Goal: Task Accomplishment & Management: Manage account settings

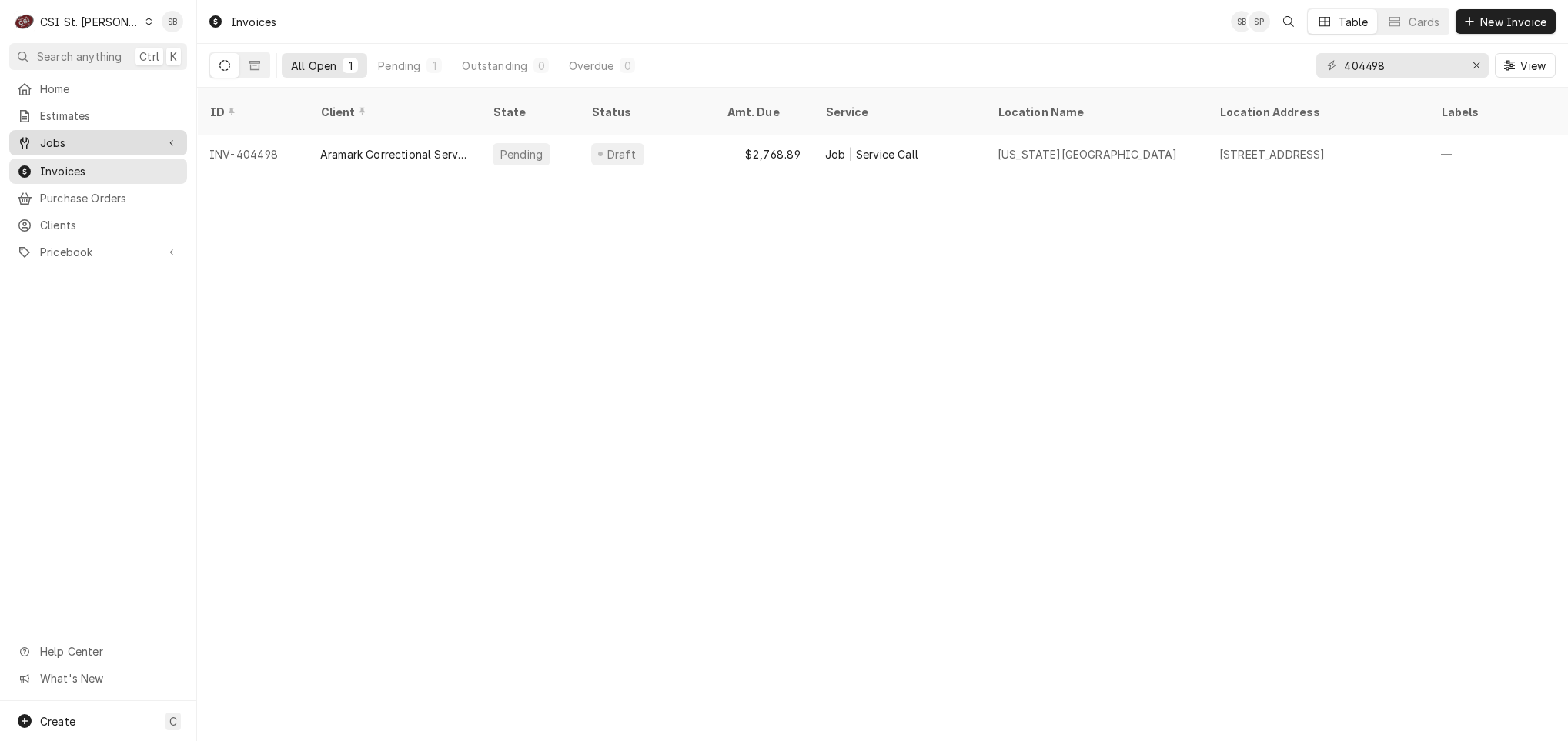
click at [67, 141] on span "Jobs" at bounding box center [98, 142] width 116 height 16
click at [76, 167] on span "Jobs" at bounding box center [109, 169] width 139 height 16
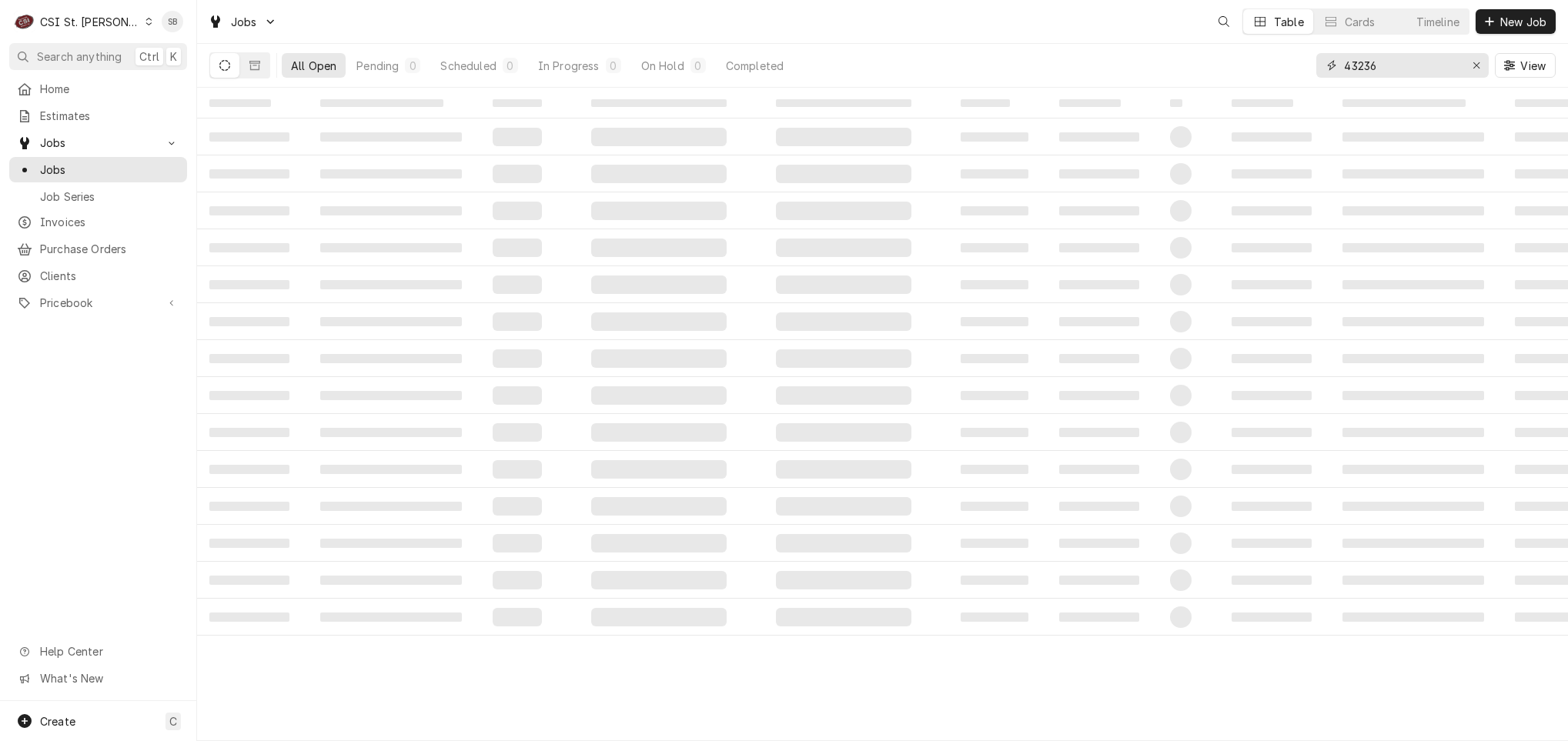
click at [1347, 66] on body "C CSI St. Louis SB Search anything Ctrl K Home Estimates Jobs Jobs Job Series I…" at bounding box center [784, 370] width 1568 height 741
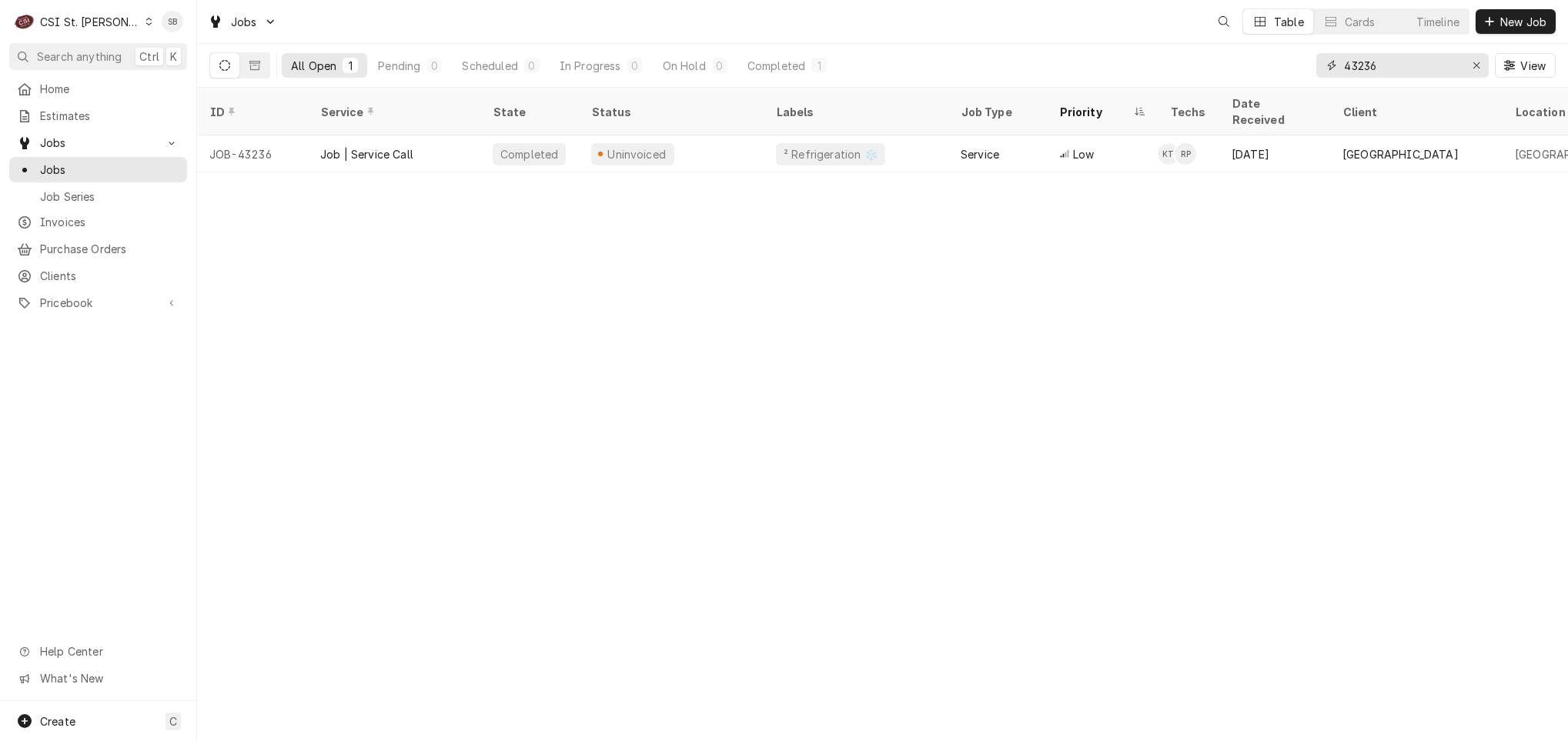
click at [1347, 65] on input "43236" at bounding box center [1402, 66] width 116 height 25
paste input "1839"
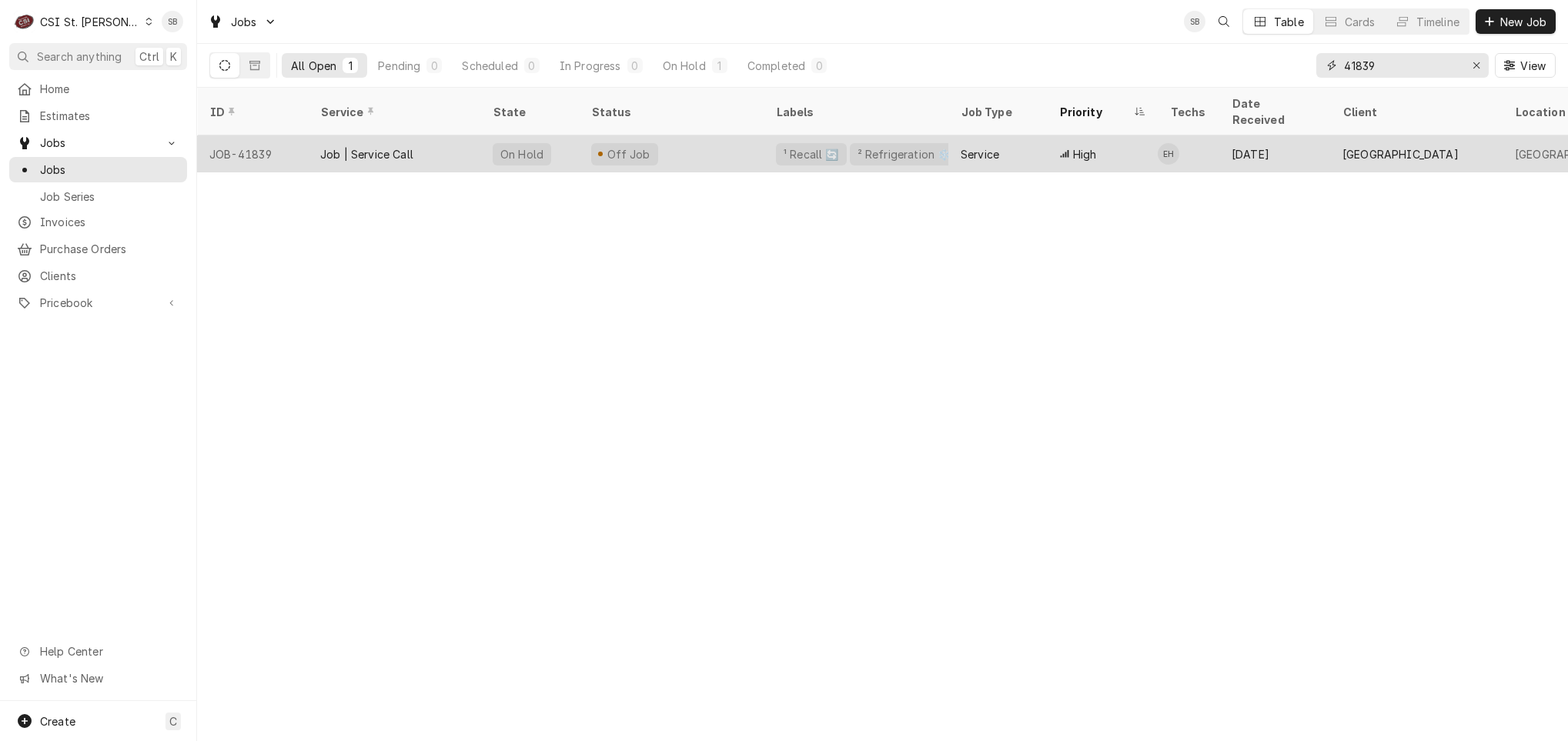
type input "41839"
click at [391, 147] on div "Job | Service Call" at bounding box center [394, 154] width 173 height 37
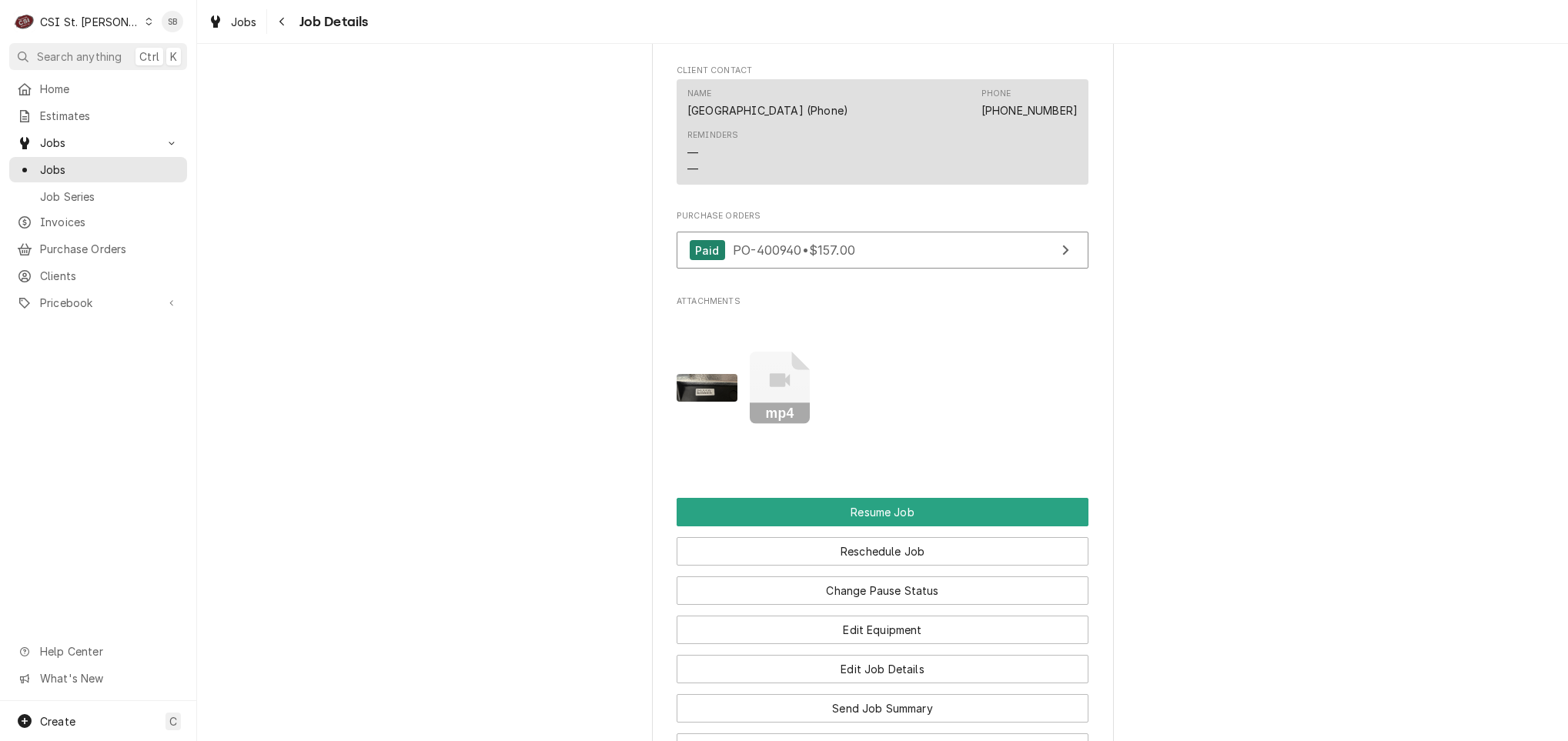
scroll to position [1616, 0]
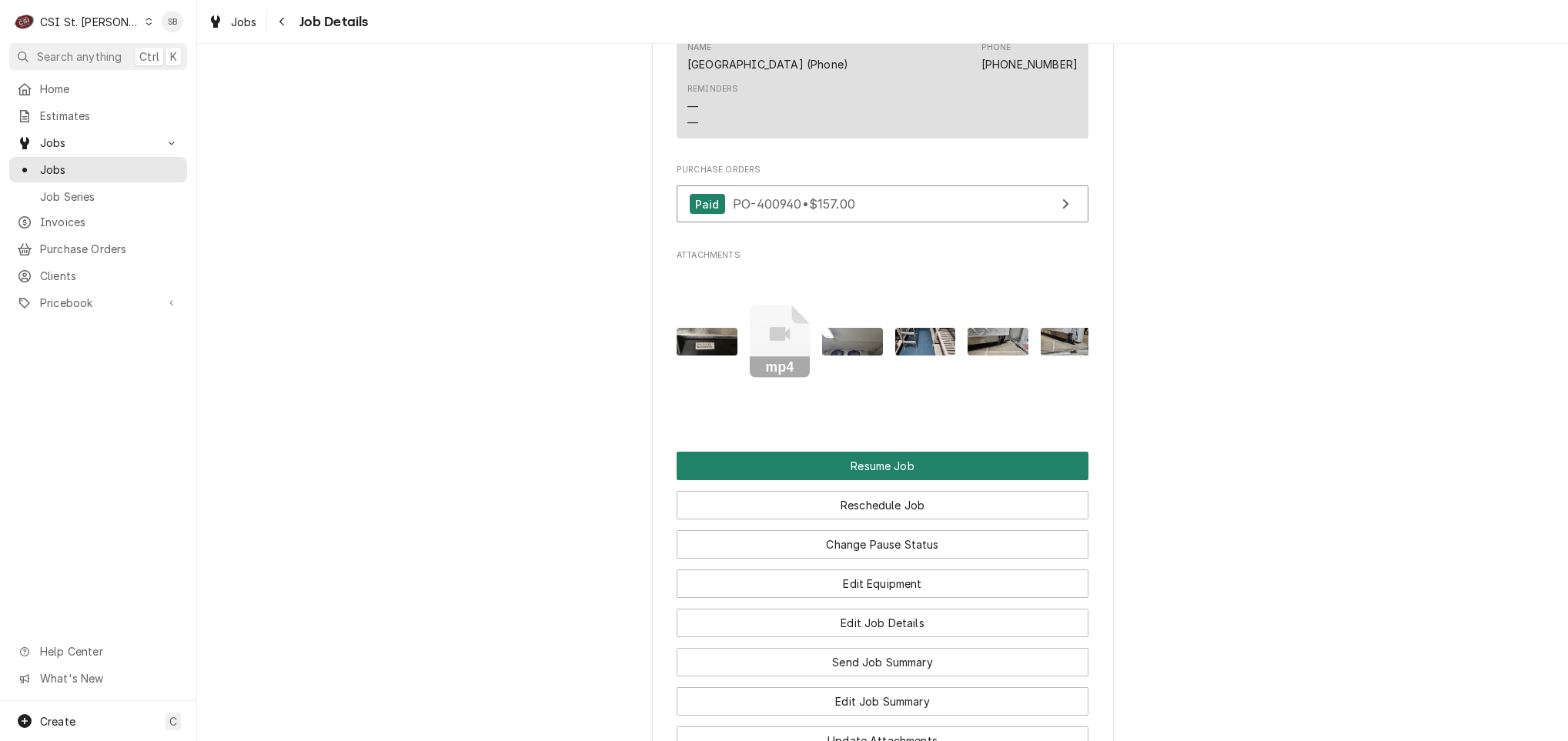
click at [709, 480] on button "Resume Job" at bounding box center [882, 466] width 412 height 28
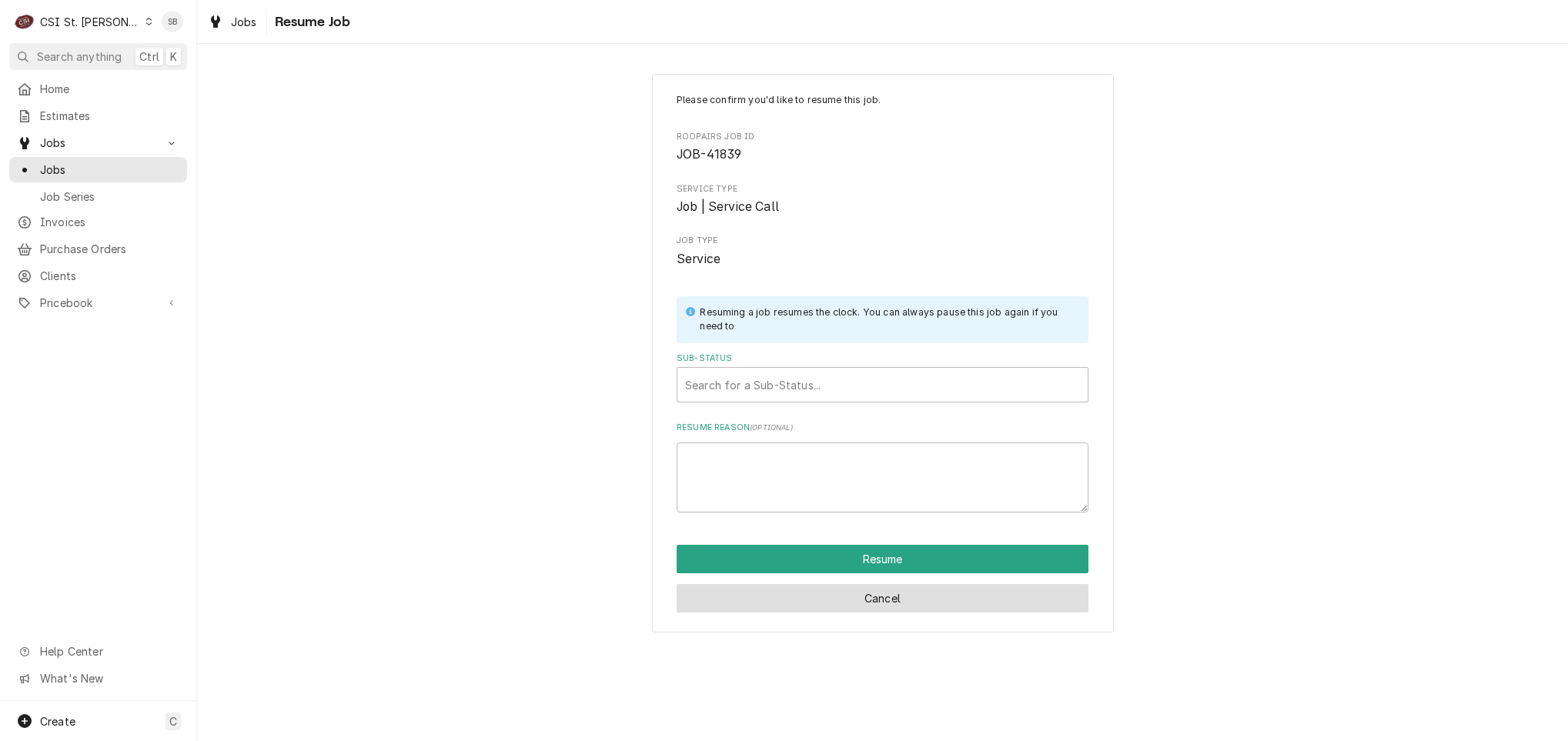
click at [803, 598] on button "Cancel" at bounding box center [882, 598] width 412 height 28
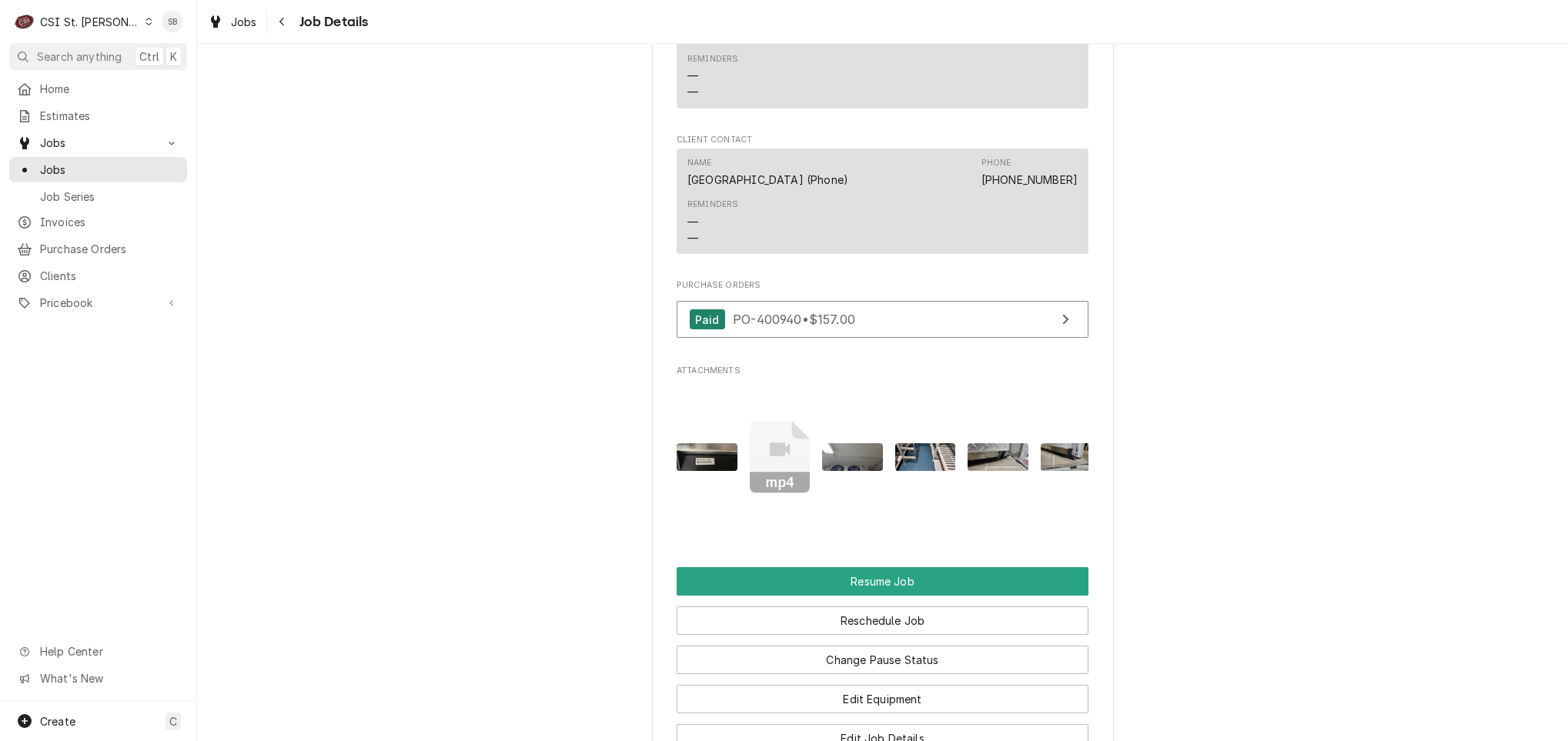
scroll to position [1962, 0]
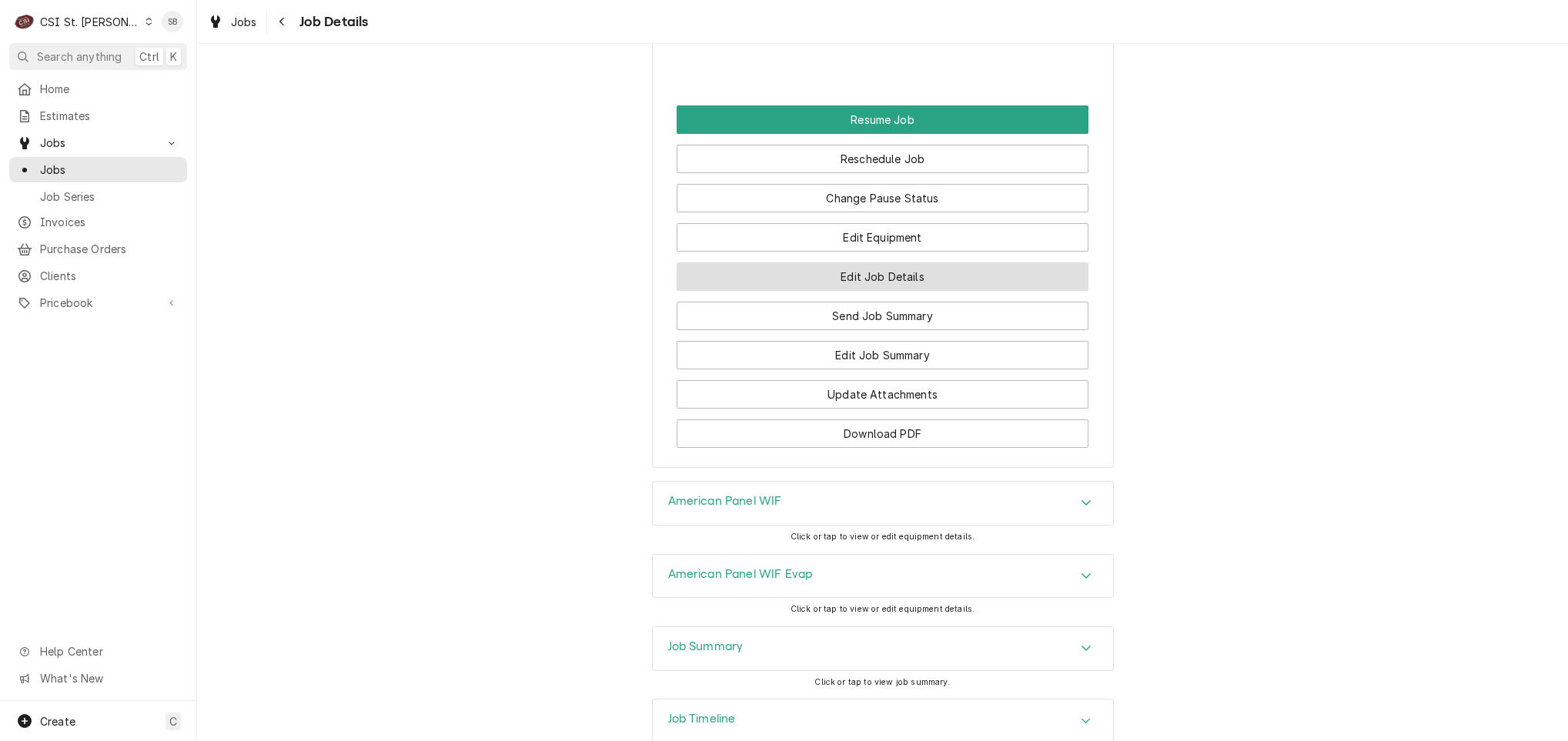
click at [784, 291] on button "Edit Job Details" at bounding box center [882, 276] width 412 height 28
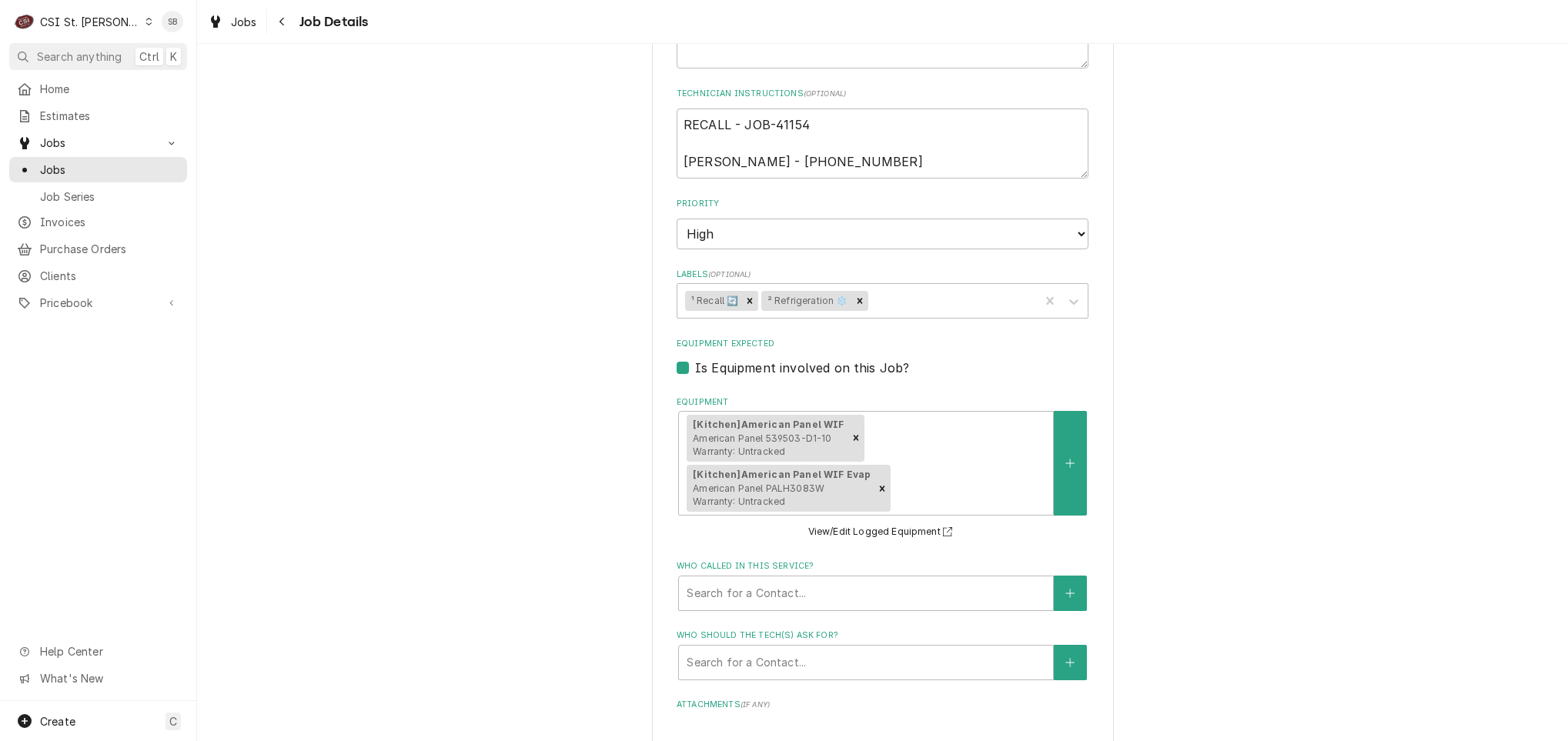
scroll to position [346, 0]
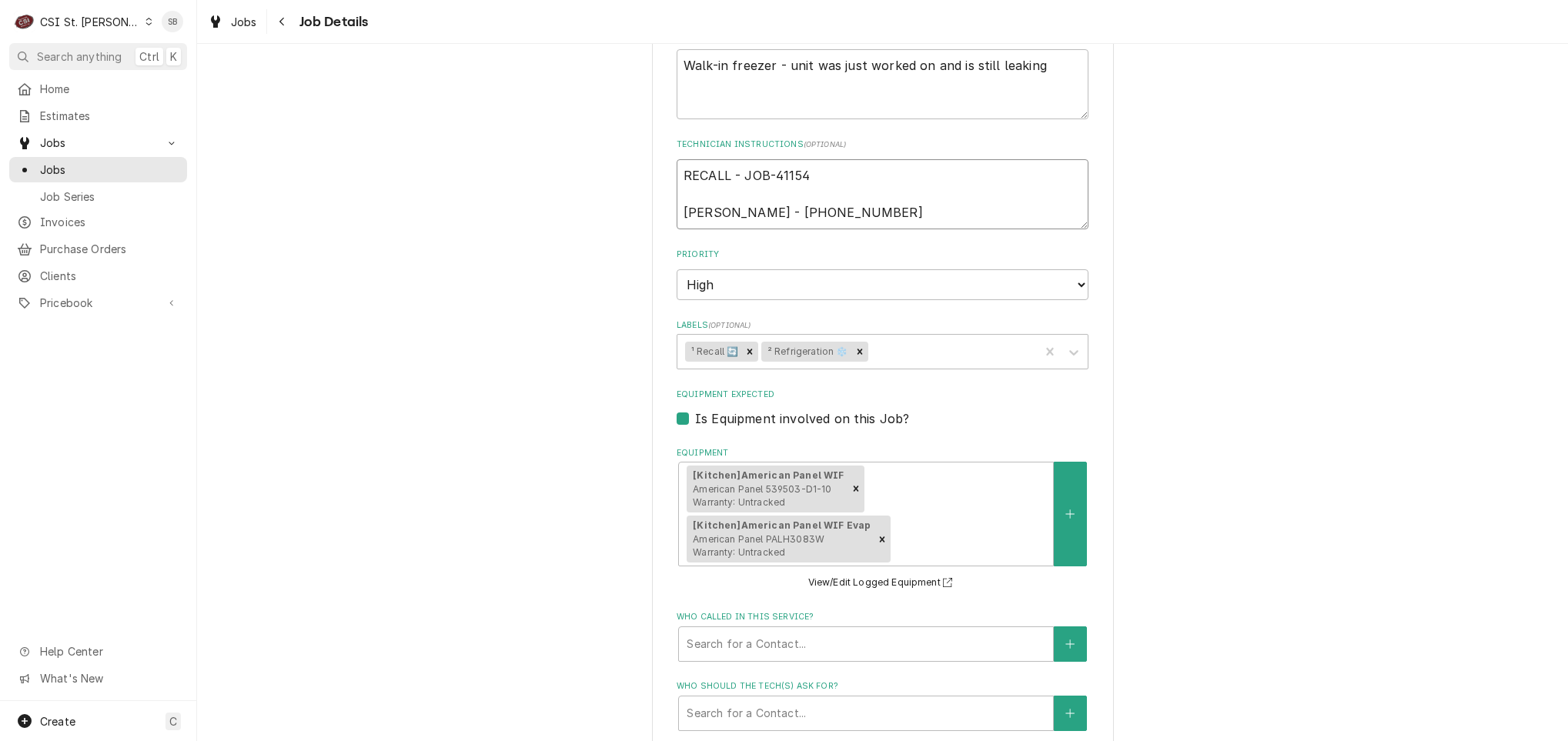
click at [973, 224] on textarea "RECALL - JOB-41154 [PERSON_NAME] - [PHONE_NUMBER]" at bounding box center [882, 194] width 412 height 70
type textarea "x"
type textarea "RECALL - JOB-41154 [PERSON_NAME] - [PHONE_NUMBER]"
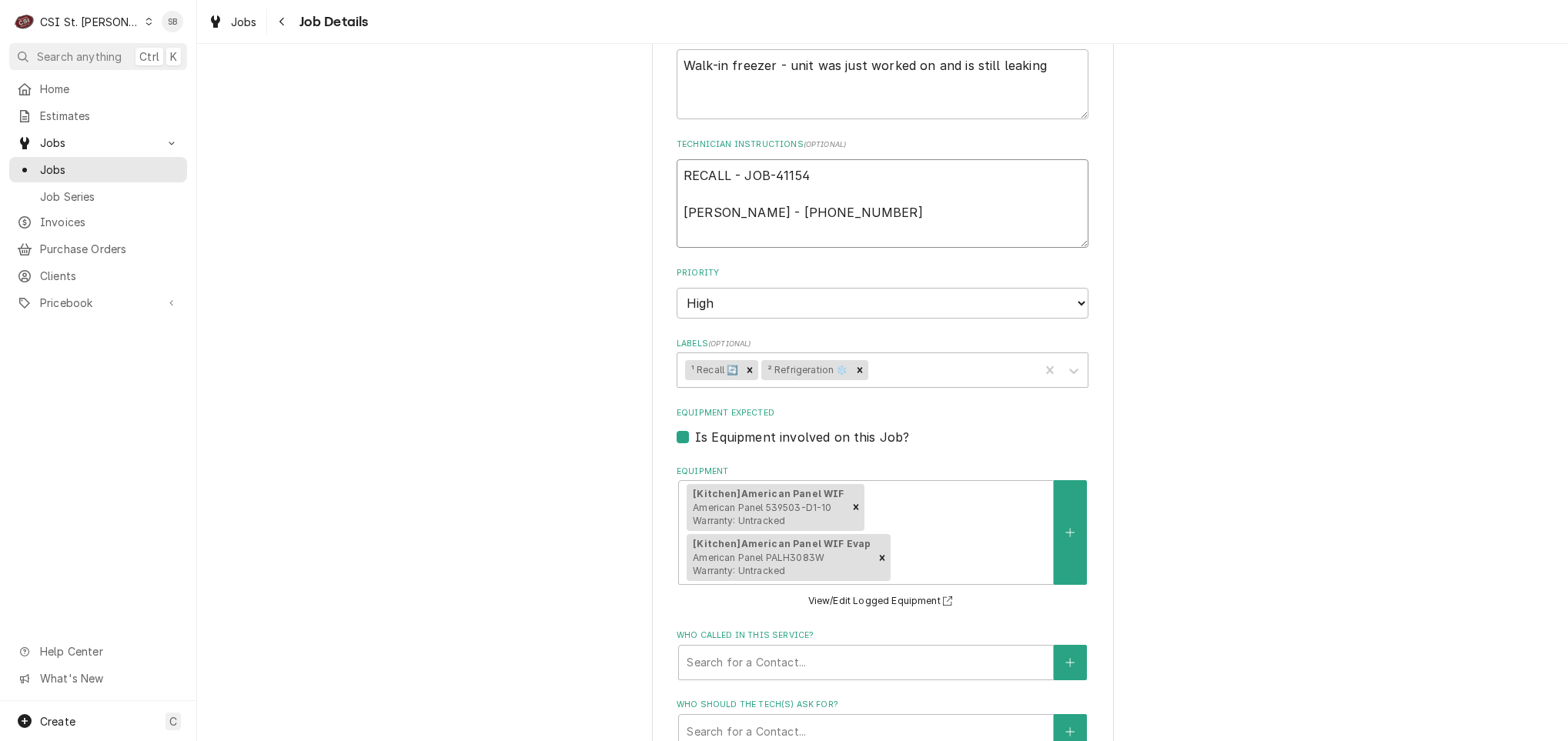
type textarea "x"
type textarea "RECALL - JOB-41154 [PERSON_NAME] - [PHONE_NUMBER]"
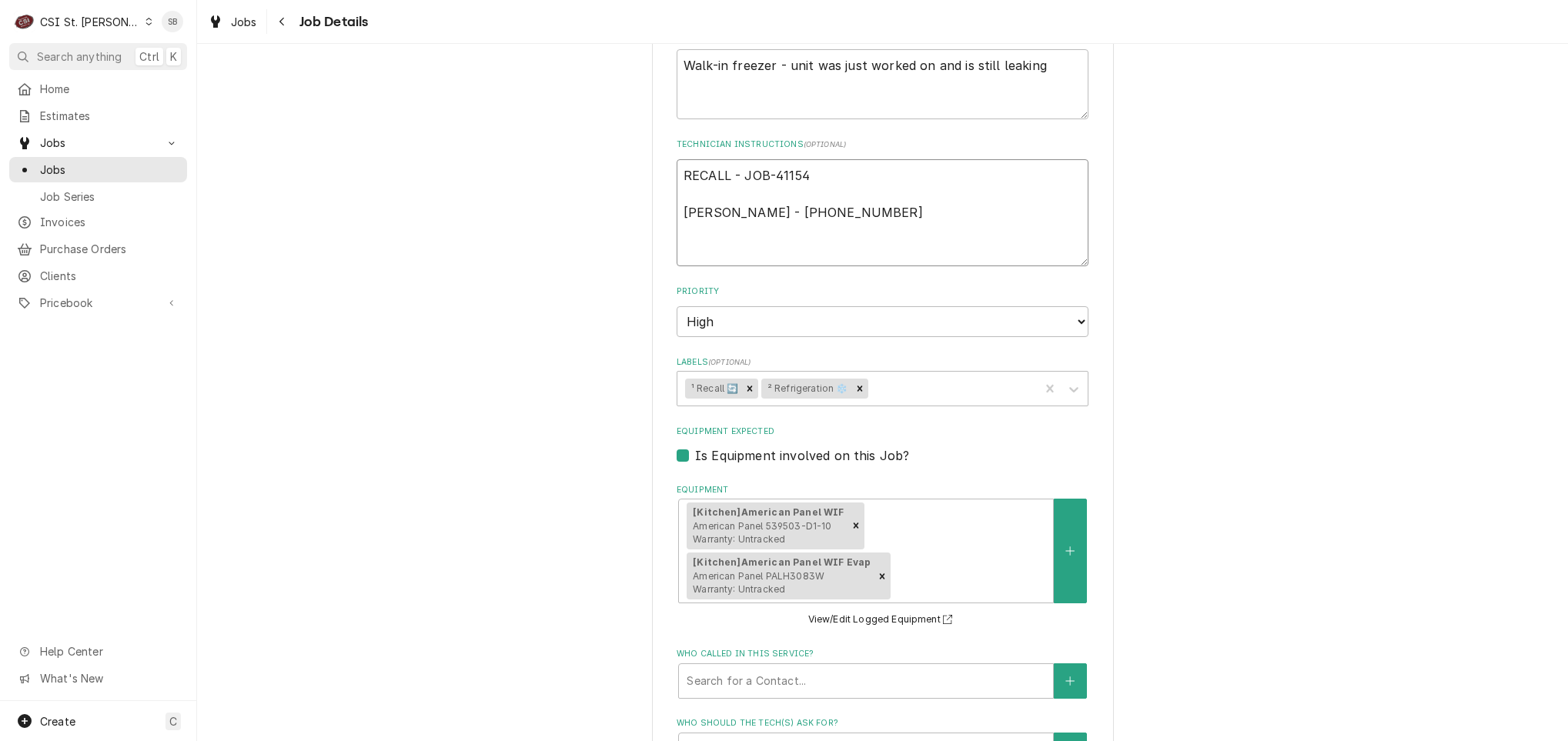
type textarea "x"
type textarea "RECALL - JOB-41154 Connie Schumacher - 636 733-3270 1"
type textarea "x"
type textarea "RECALL - JOB-41154 Connie Schumacher - 636 733-3270 10"
type textarea "x"
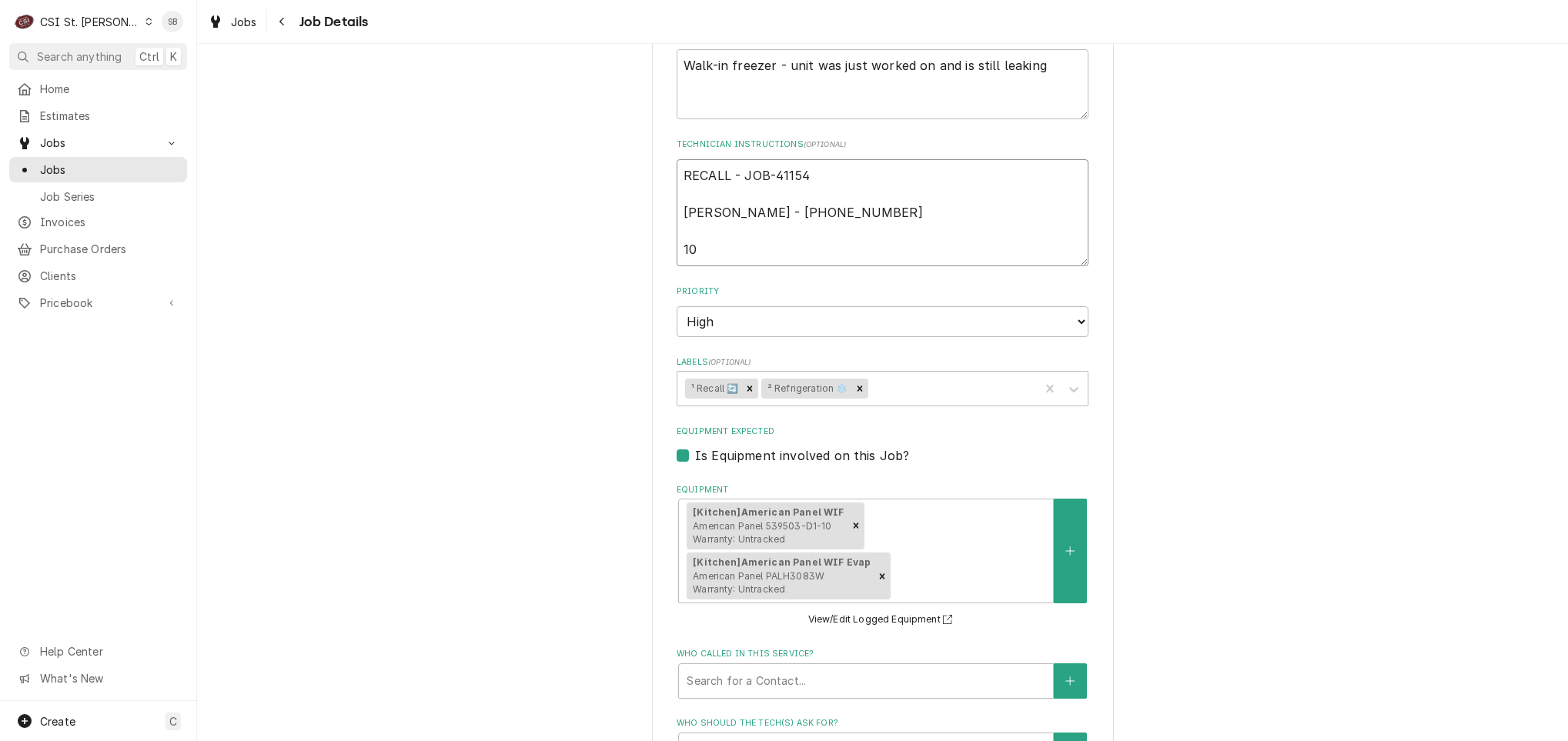
type textarea "RECALL - JOB-41154 Connie Schumacher - 636 733-3270 10/"
type textarea "x"
type textarea "RECALL - JOB-41154 Connie Schumacher - 636 733-3270 10/1"
type textarea "x"
type textarea "RECALL - JOB-41154 Connie Schumacher - 636 733-3270 10/14"
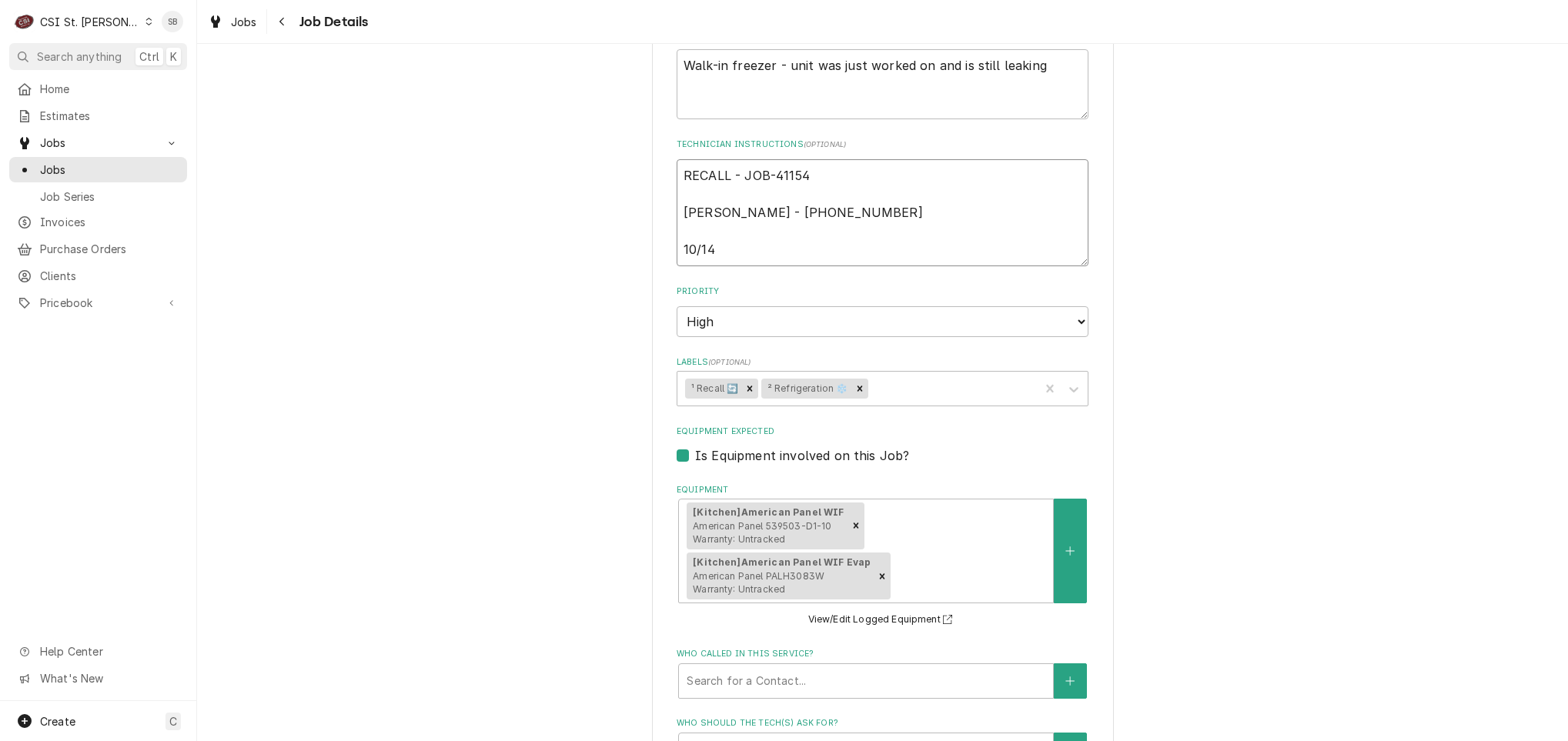
type textarea "x"
type textarea "RECALL - JOB-41154 Connie Schumacher - 636 733-3270 10/14"
type textarea "x"
type textarea "RECALL - JOB-41154 Connie Schumacher - 636 733-3270 10/14 S"
type textarea "x"
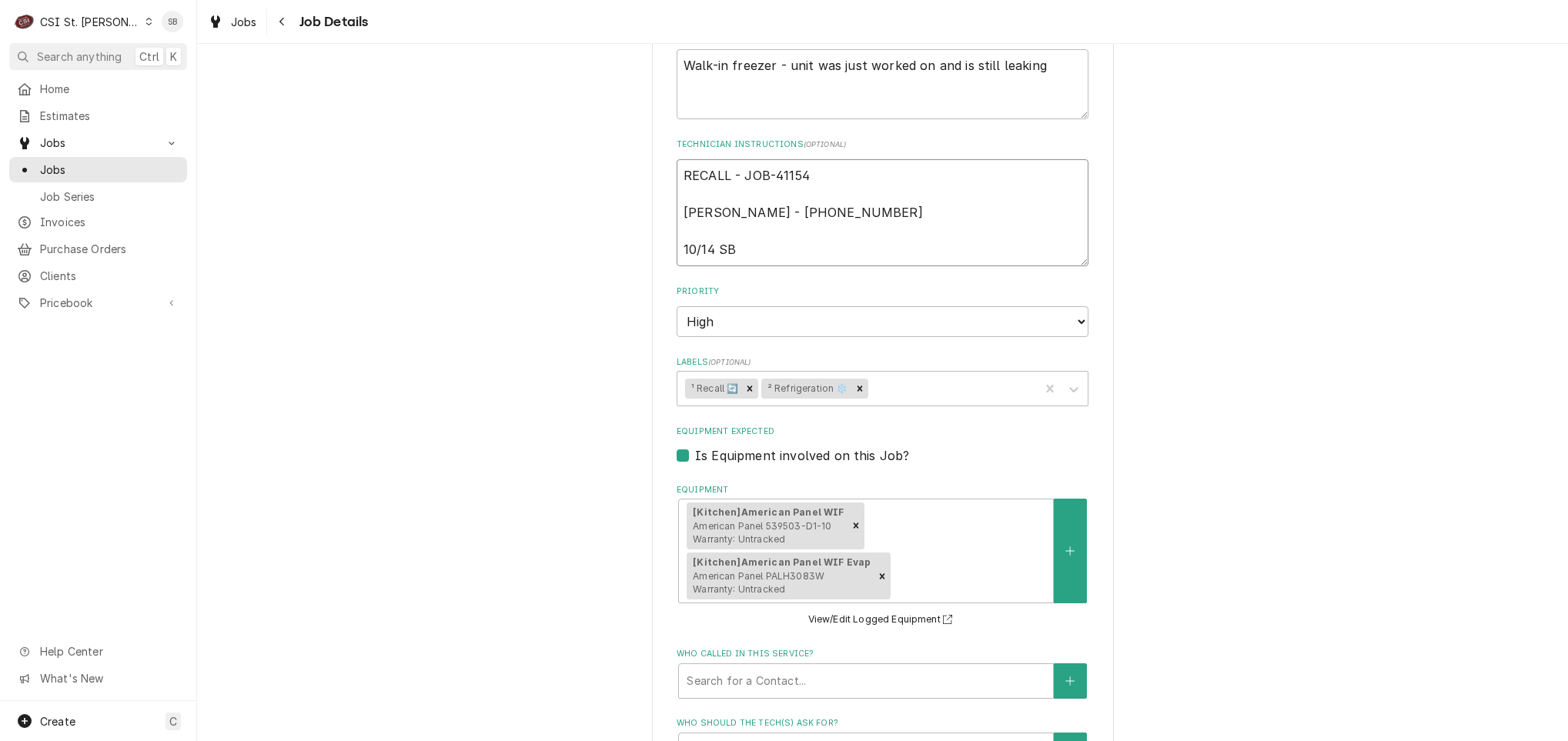
type textarea "RECALL - JOB-41154 Connie Schumacher - 636 733-3270 10/14 SB"
type textarea "x"
type textarea "RECALL - JOB-41154 Connie Schumacher - 636 733-3270 10/14 SB -"
type textarea "x"
type textarea "RECALL - JOB-41154 Connie Schumacher - 636 733-3270 10/14 SB -"
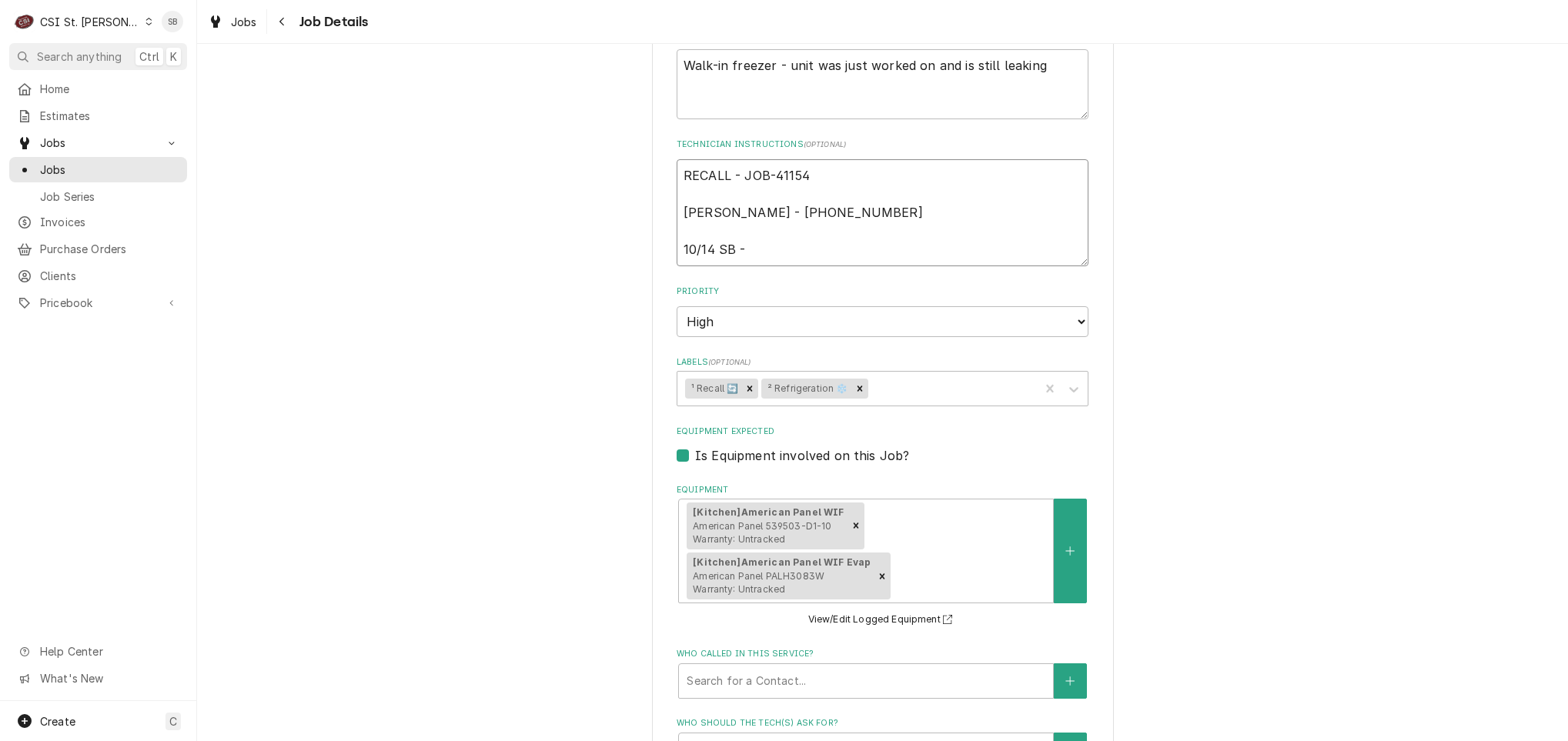
type textarea "x"
type textarea "RECALL - JOB-41154 Connie Schumacher - 636 733-3270 10/14 SB - p"
type textarea "x"
type textarea "RECALL - JOB-41154 Connie Schumacher - 636 733-3270 10/14 SB - pe"
type textarea "x"
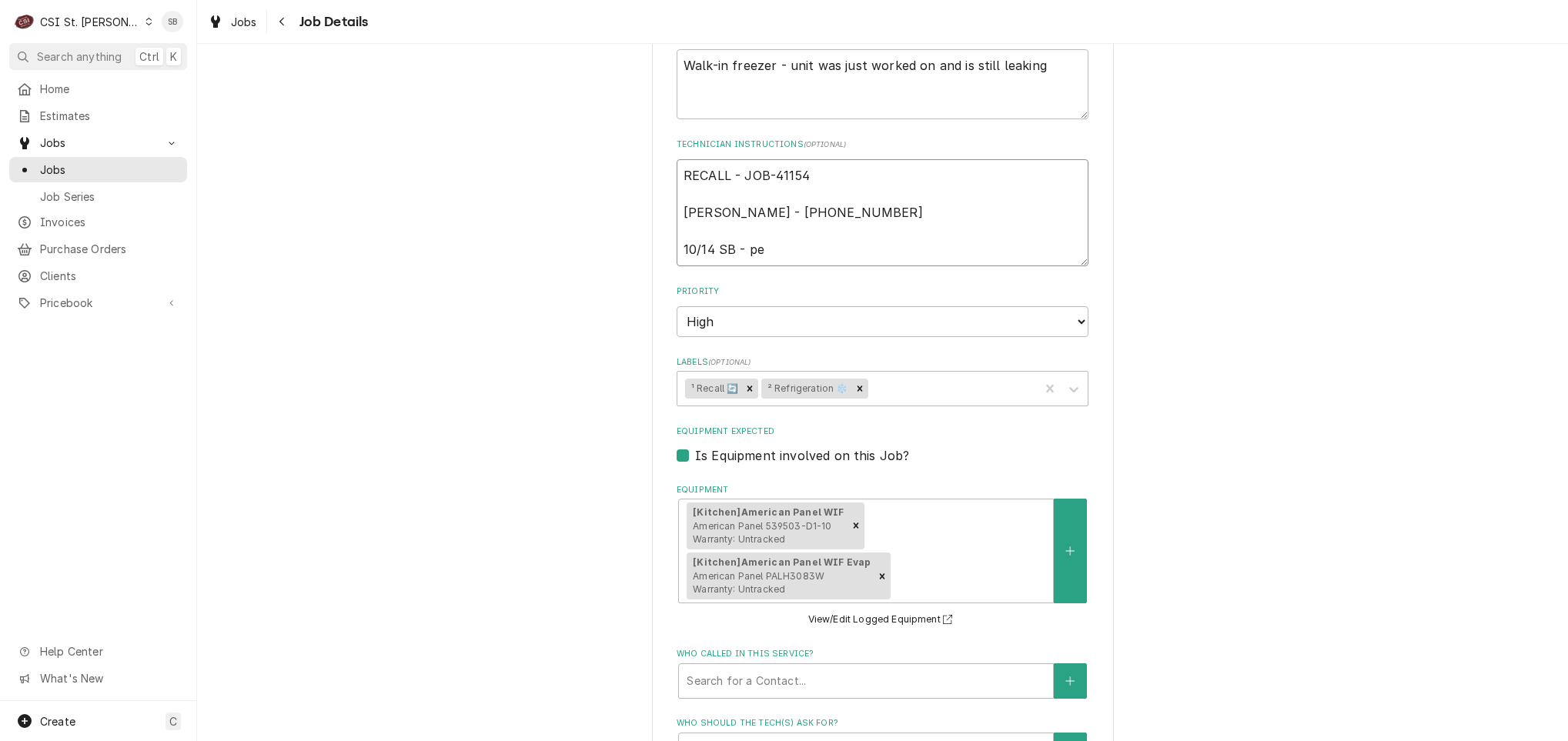
type textarea "RECALL - JOB-41154 Connie Schumacher - 636 733-3270 10/14 SB - per"
type textarea "x"
type textarea "RECALL - JOB-41154 Connie Schumacher - 636 733-3270 10/14 SB - per"
type textarea "x"
type textarea "RECALL - JOB-41154 Connie Schumacher - 636 733-3270 10/14 SB - per Ke"
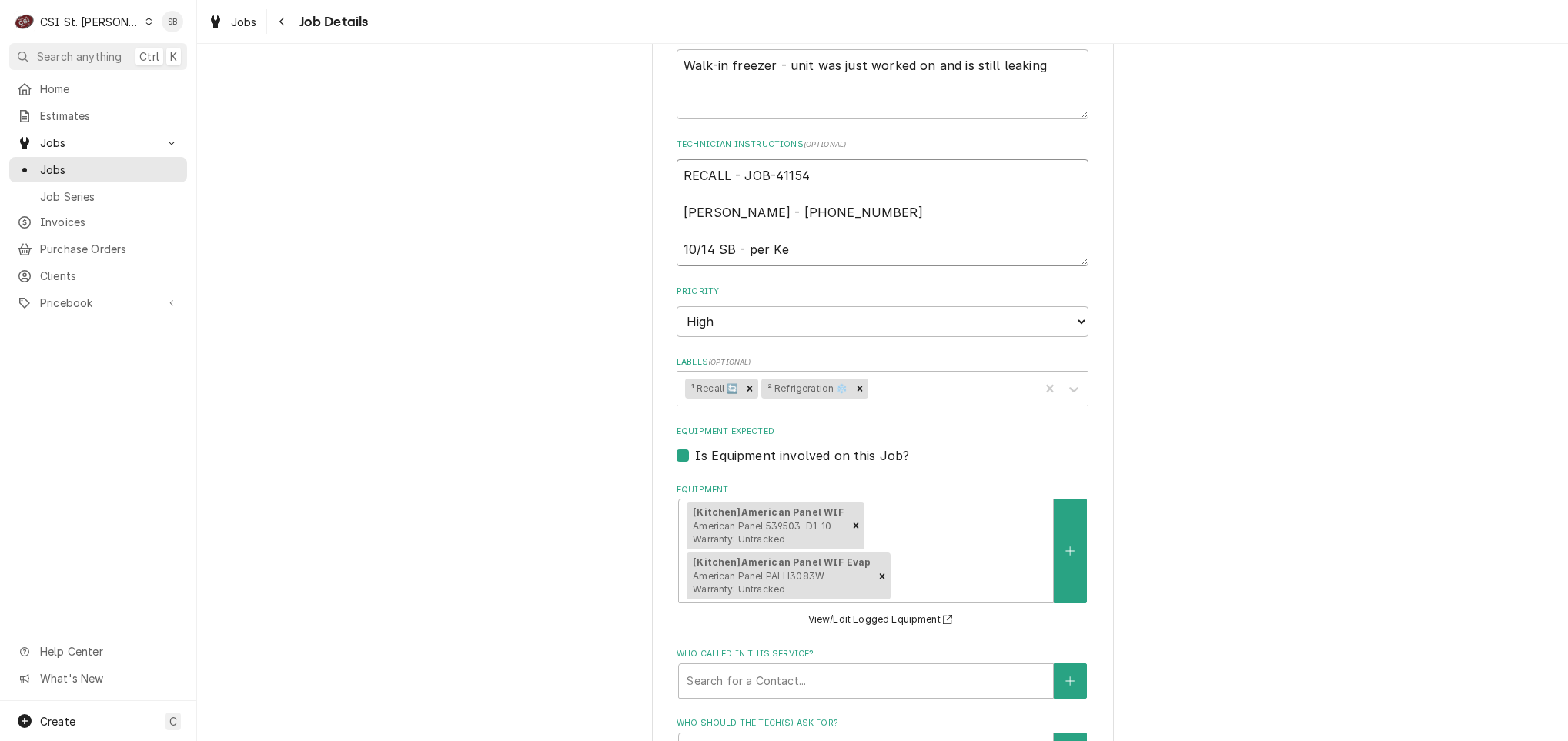
type textarea "x"
type textarea "RECALL - JOB-41154 Connie Schumacher - 636 733-3270 10/14 SB - per Kev"
type textarea "x"
type textarea "RECALL - JOB-41154 Connie Schumacher - 636 733-3270 10/14 SB - per Kevin"
type textarea "x"
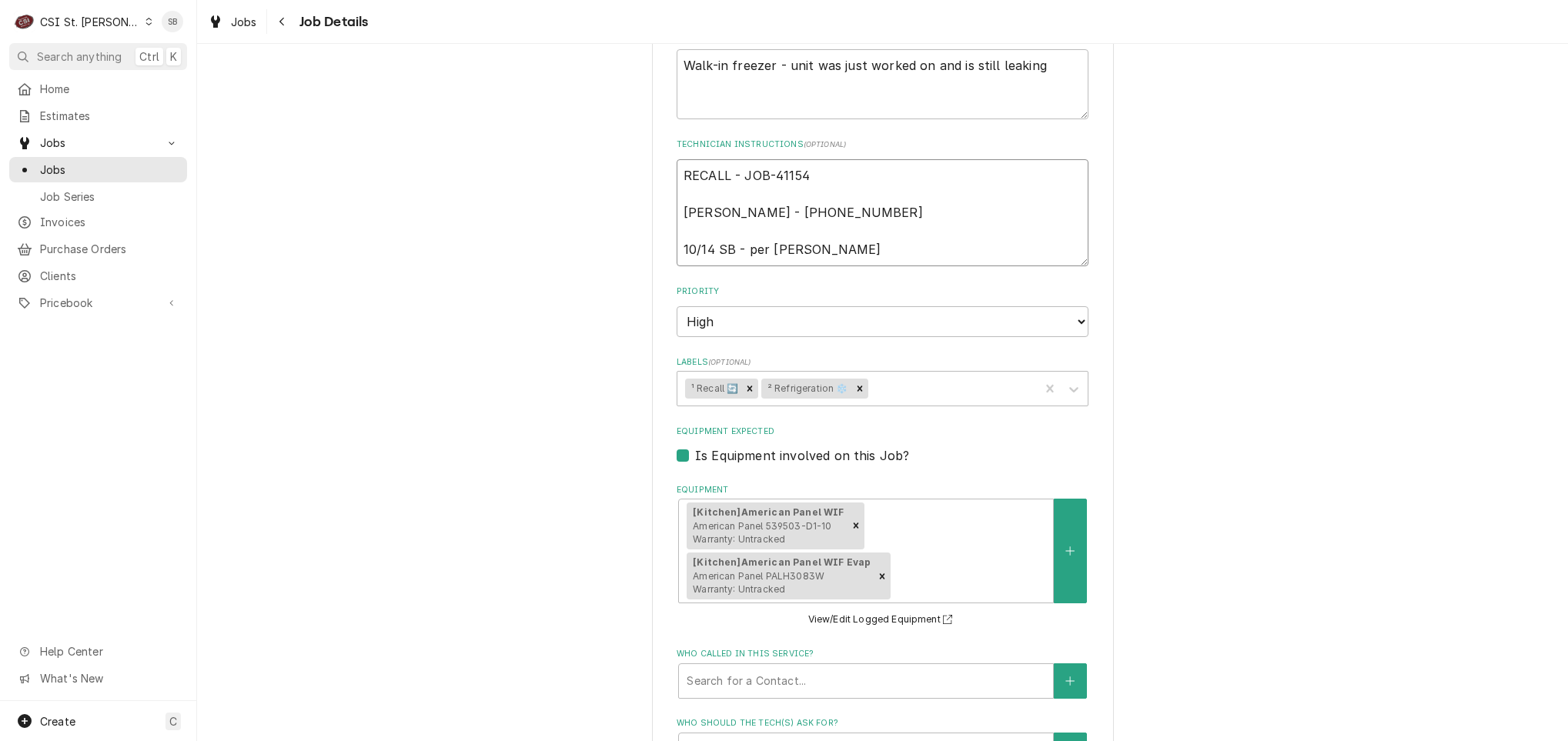
type textarea "RECALL - JOB-41154 Connie Schumacher - 636 733-3270 10/14 SB - per Kevin"
type textarea "x"
type textarea "RECALL - JOB-41154 Connie Schumacher - 636 733-3270 10/14 SB - per Kevin K"
type textarea "x"
type textarea "RECALL - JOB-41154 Connie Schumacher - 636 733-3270 10/14 SB - per Kevin K"
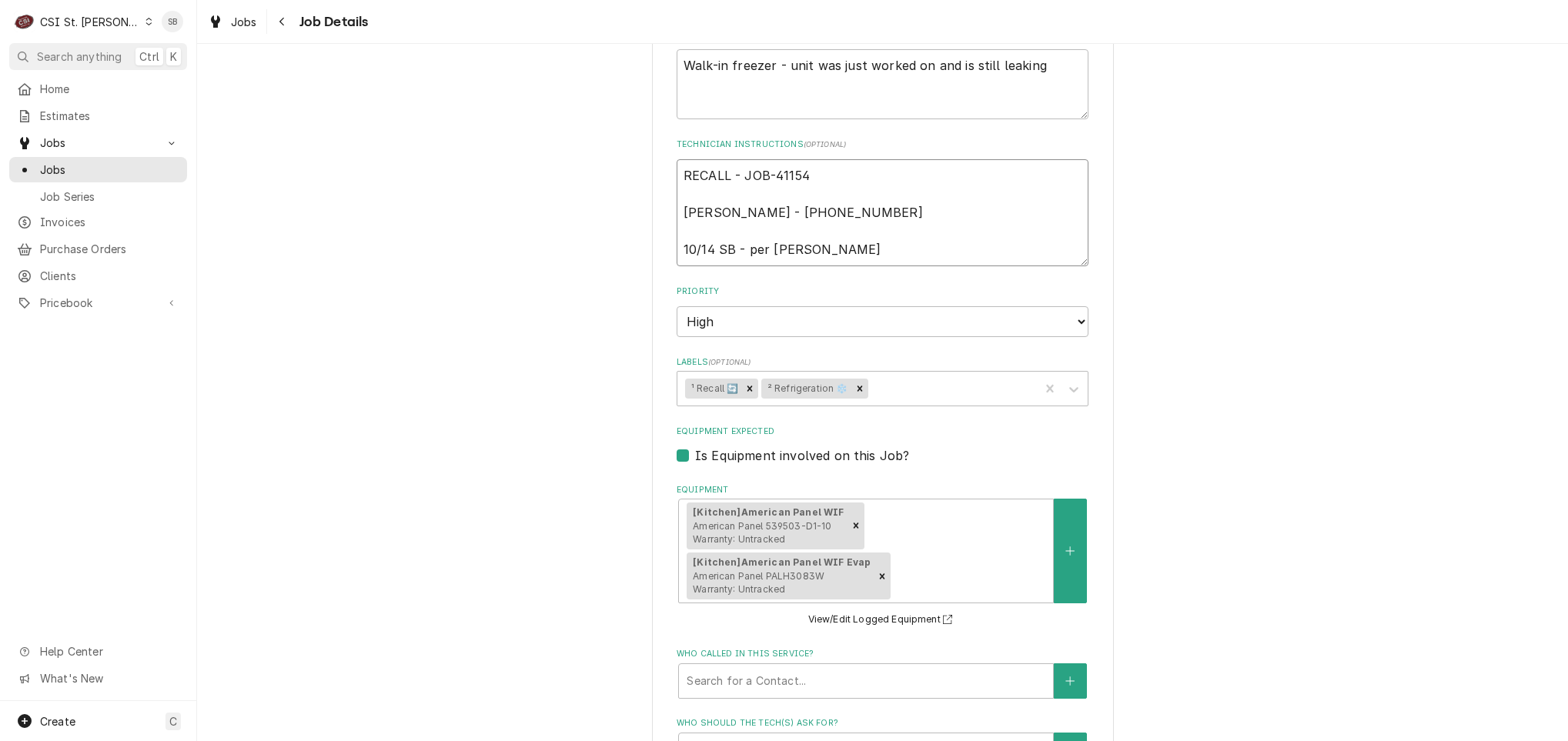
type textarea "x"
type textarea "RECALL - JOB-41154 Connie Schumacher - 636 733-3270 10/14 SB - per Kevin K v"
type textarea "x"
type textarea "RECALL - JOB-41154 Connie Schumacher - 636 733-3270 10/14 SB - per Kevin K via"
type textarea "x"
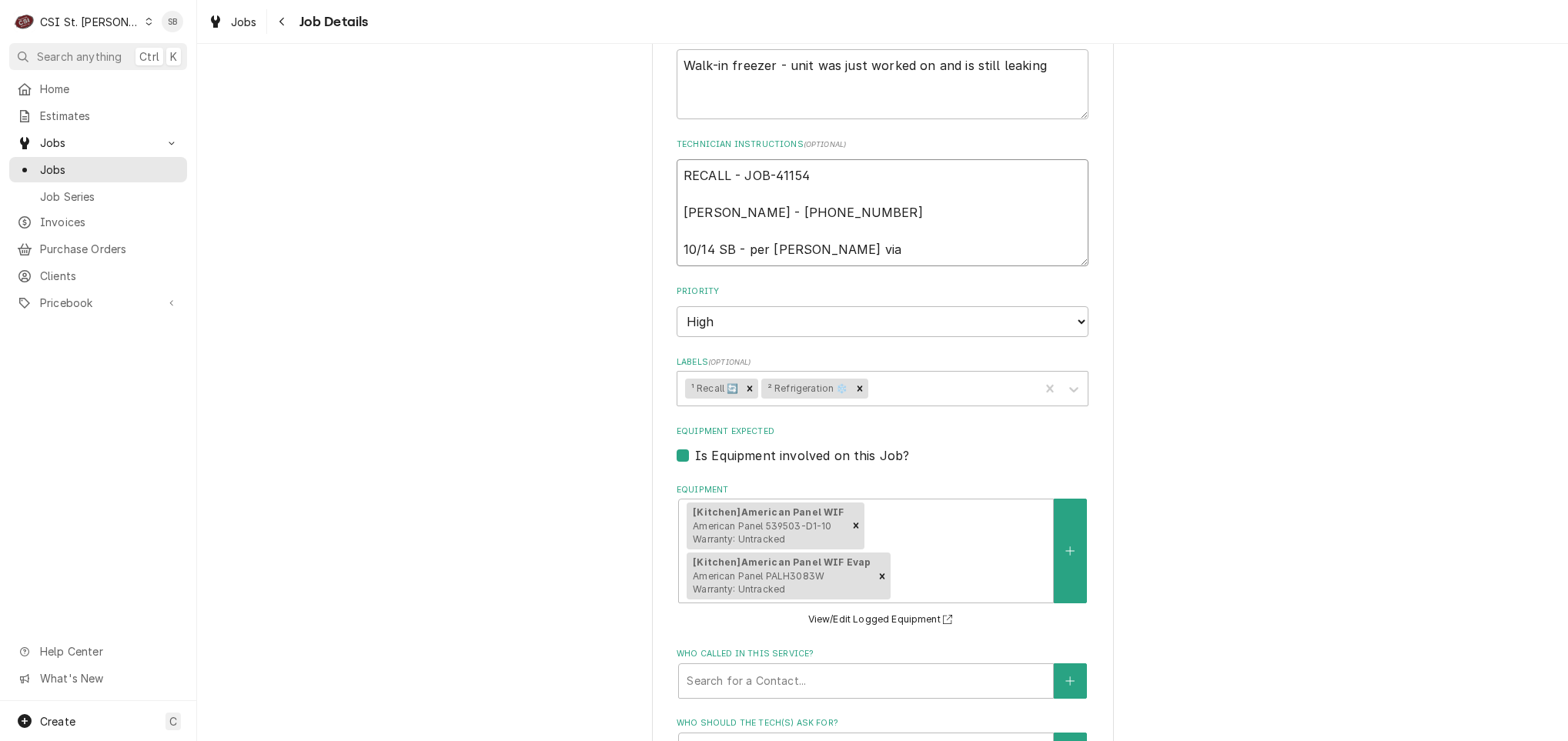
type textarea "RECALL - JOB-41154 Connie Schumacher - 636 733-3270 10/14 SB - per Kevin K via e"
type textarea "x"
type textarea "RECALL - JOB-41154 Connie Schumacher - 636 733-3270 10/14 SB - per Kevin K via …"
type textarea "x"
type textarea "RECALL - JOB-41154 Connie Schumacher - 636 733-3270 10/14 SB - per Kevin K via …"
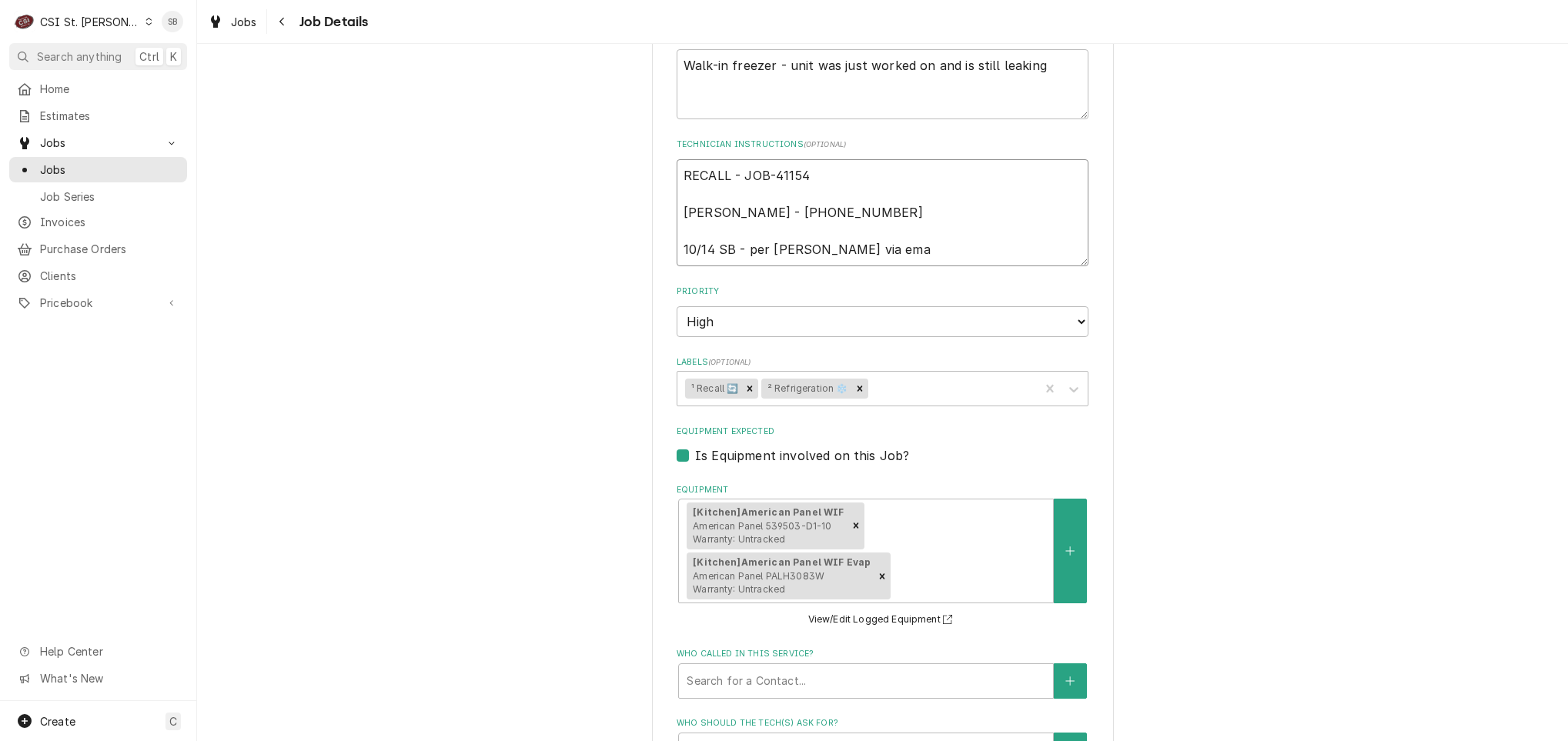
type textarea "x"
type textarea "RECALL - JOB-41154 Connie Schumacher - 636 733-3270 10/14 SB - per Kevin K via …"
type textarea "x"
type textarea "RECALL - JOB-41154 Connie Schumacher - 636 733-3270 10/14 SB - per Kevin K via …"
type textarea "x"
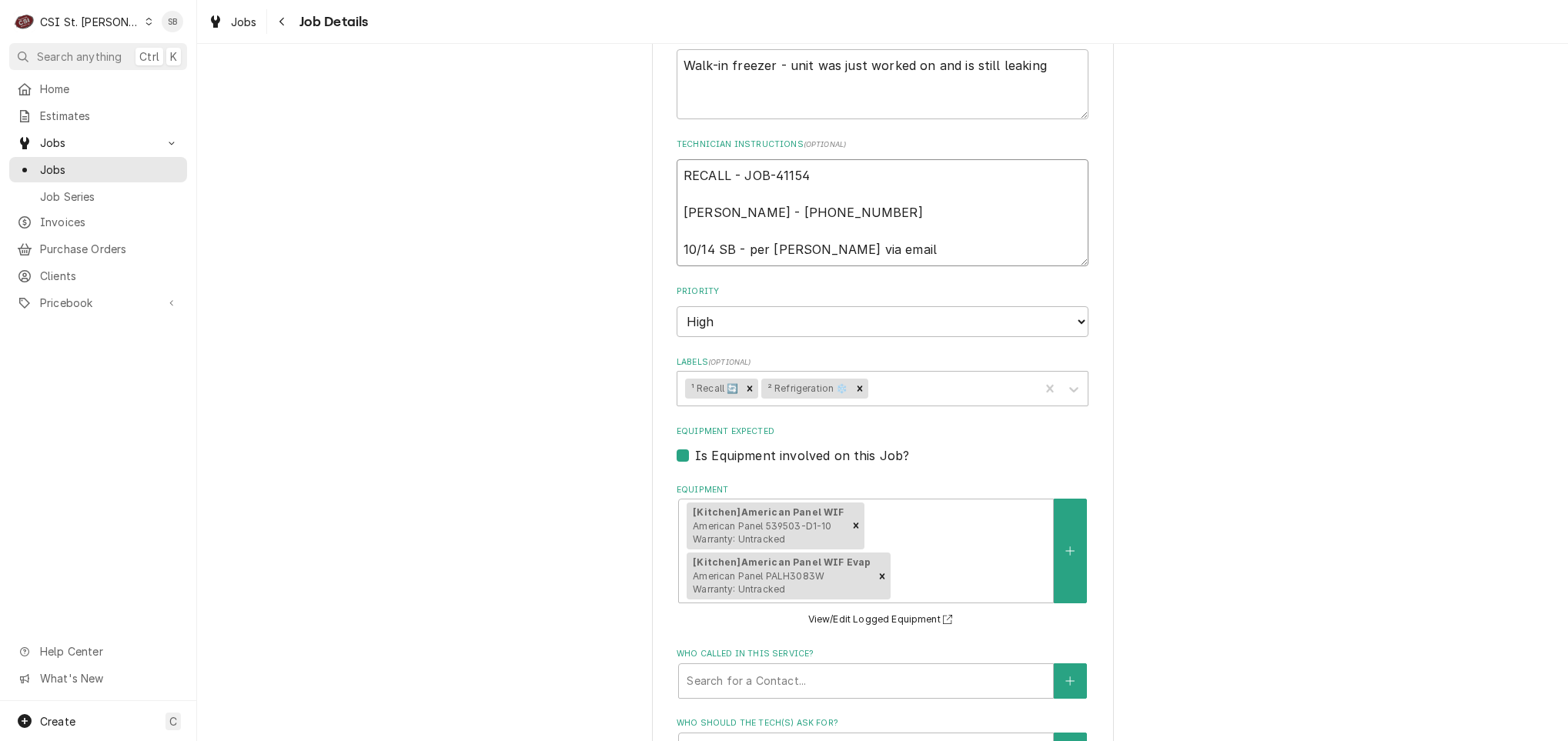
type textarea "RECALL - JOB-41154 Connie Schumacher - 636 733-3270 10/14 SB - per Kevin K via …"
type textarea "x"
type textarea "RECALL - JOB-41154 Connie Schumacher - 636 733-3270 10/14 SB - per Kevin K via …"
type textarea "x"
type textarea "RECALL - JOB-41154 Connie Schumacher - 636 733-3270 10/14 SB - per Kevin K via …"
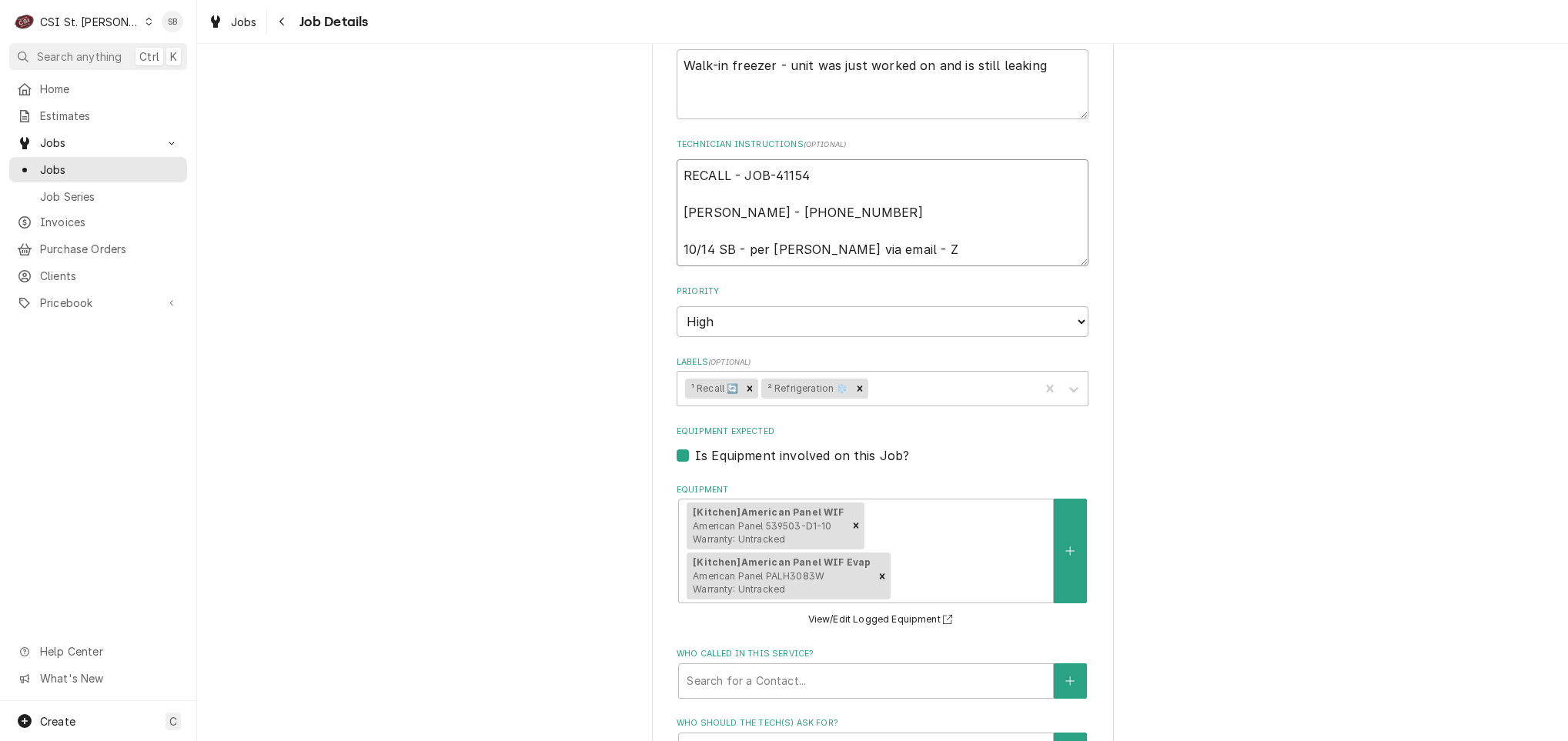
type textarea "x"
type textarea "RECALL - JOB-41154 Connie Schumacher - 636 733-3270 10/14 SB - per Kevin K via …"
type textarea "x"
type textarea "RECALL - JOB-41154 Connie Schumacher - 636 733-3270 10/14 SB - per Kevin K via …"
type textarea "x"
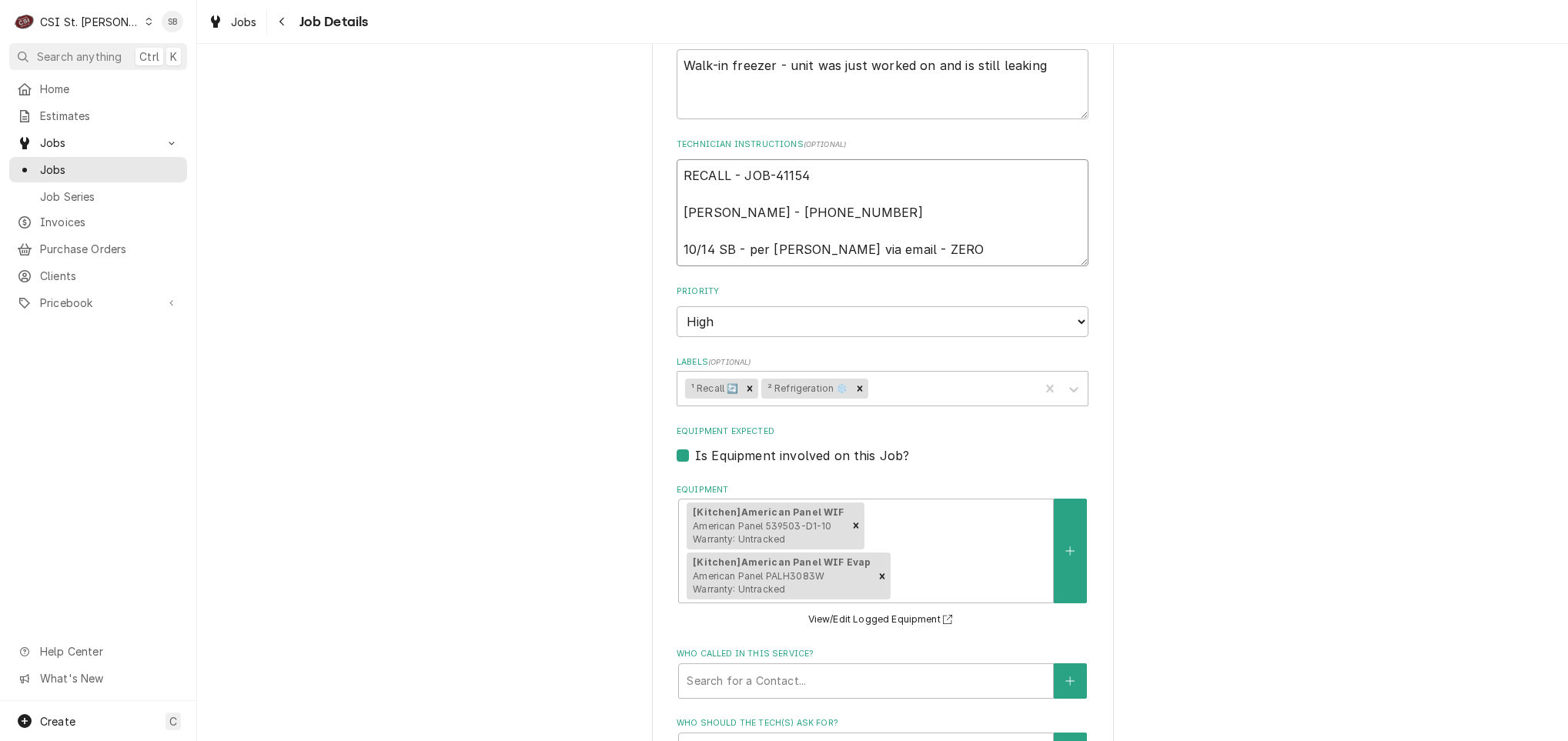
type textarea "RECALL - JOB-41154 Connie Schumacher - 636 733-3270 10/14 SB - per Kevin K via …"
type textarea "x"
type textarea "RECALL - JOB-41154 Connie Schumacher - 636 733-3270 10/14 SB - per Kevin K via …"
type textarea "x"
type textarea "RECALL - JOB-41154 Connie Schumacher - 636 733-3270 10/14 SB - per Kevin K via …"
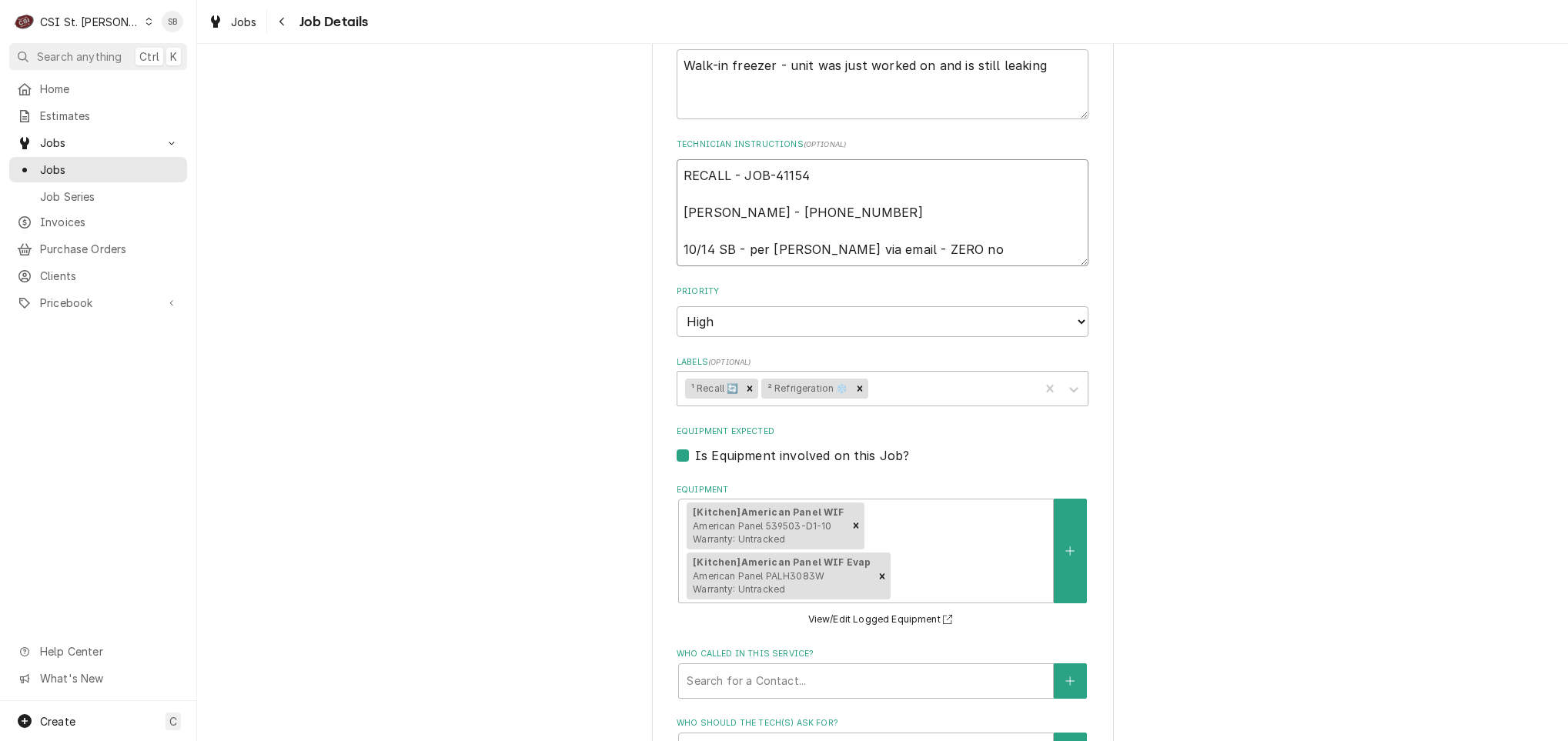
type textarea "x"
type textarea "RECALL - JOB-41154 Connie Schumacher - 636 733-3270 10/14 SB - per Kevin K via …"
type textarea "x"
type textarea "RECALL - JOB-41154 Connie Schumacher - 636 733-3270 10/14 SB - per Kevin K via …"
type textarea "x"
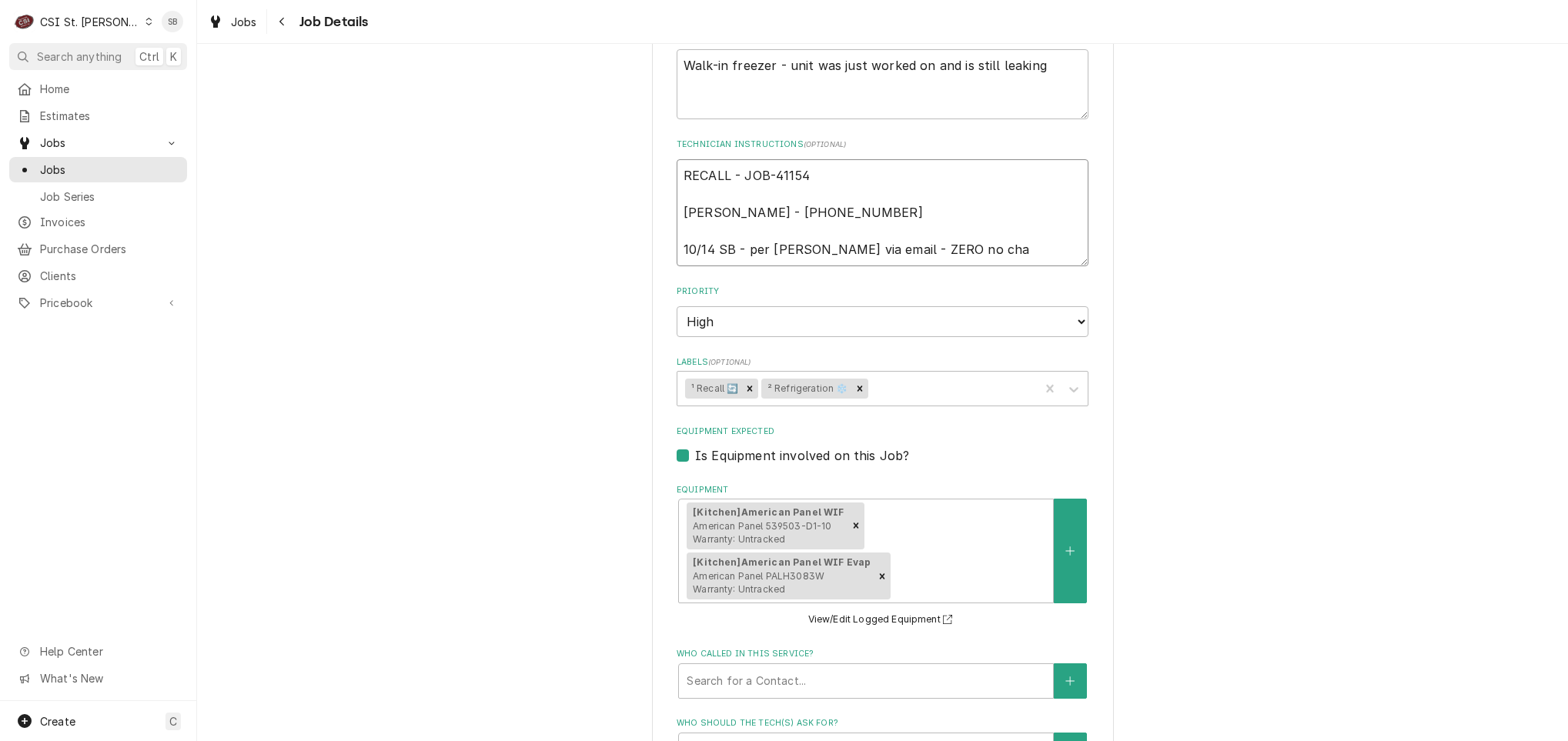
type textarea "RECALL - JOB-41154 Connie Schumacher - 636 733-3270 10/14 SB - per Kevin K via …"
type textarea "x"
type textarea "RECALL - JOB-41154 Connie Schumacher - 636 733-3270 10/14 SB - per Kevin K via …"
type textarea "x"
type textarea "RECALL - JOB-41154 Connie Schumacher - 636 733-3270 10/14 SB - per Kevin K via …"
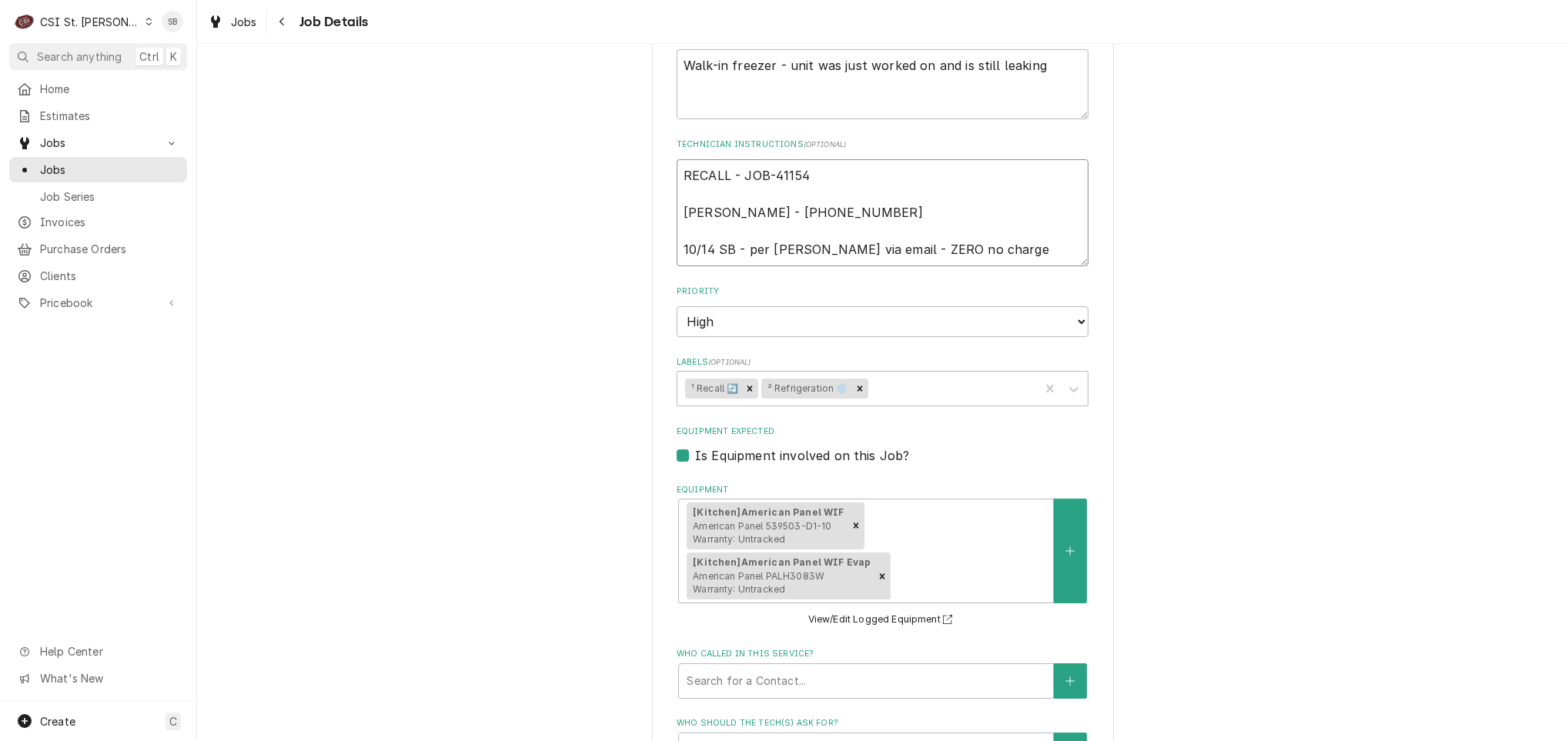
type textarea "x"
type textarea "RECALL - JOB-41154 Connie Schumacher - 636 733-3270 10/14 SB - per Kevin K via …"
type textarea "x"
type textarea "RECALL - JOB-41154 Connie Schumacher - 636 733-3270 10/14 SB - per Kevin K via …"
type textarea "x"
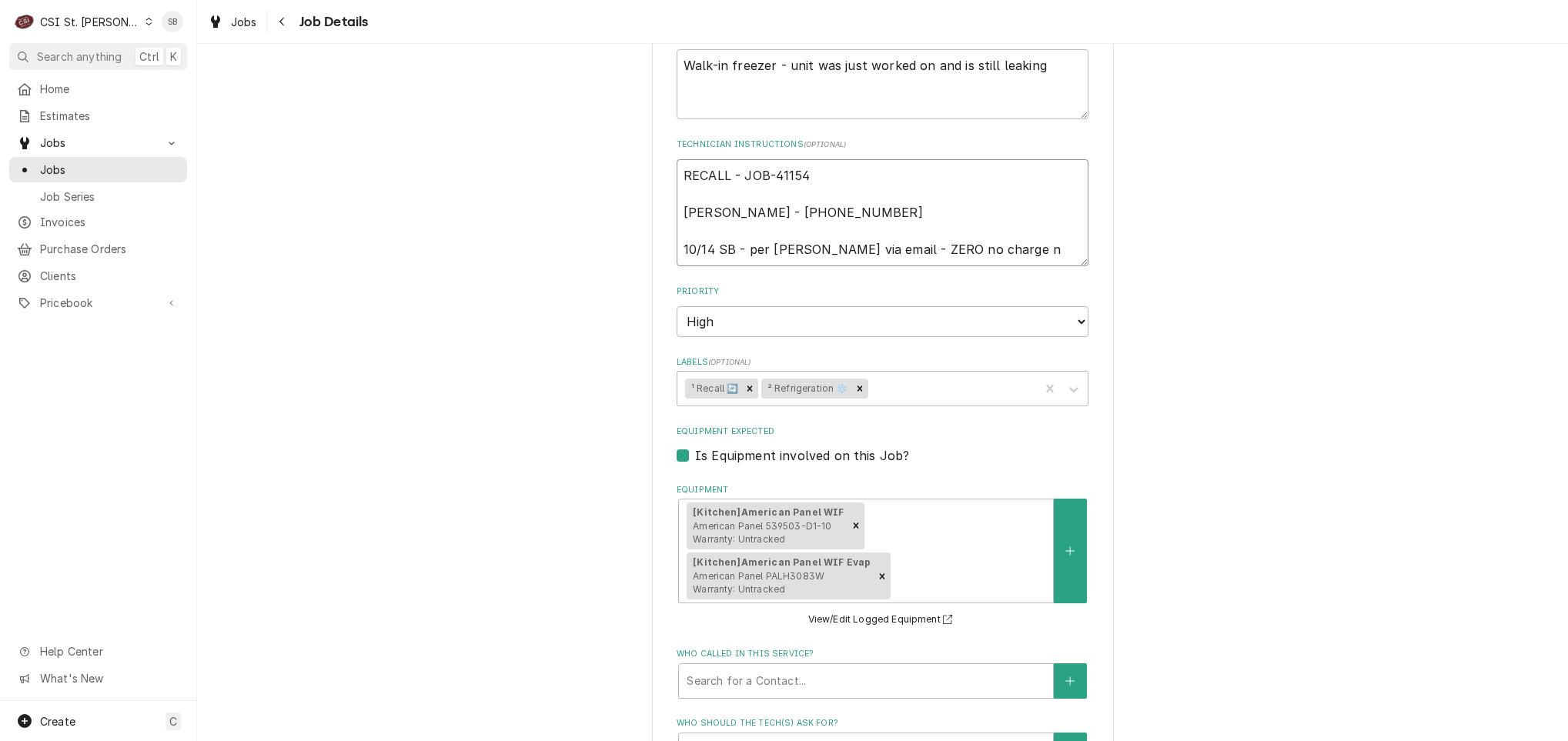
type textarea "RECALL - JOB-41154 Connie Schumacher - 636 733-3270 10/14 SB - per Kevin K via …"
type textarea "x"
type textarea "RECALL - JOB-41154 Connie Schumacher - 636 733-3270 10/14 SB - per Kevin K via …"
type textarea "x"
type textarea "RECALL - JOB-41154 Connie Schumacher - 636 733-3270 10/14 SB - per Kevin K via …"
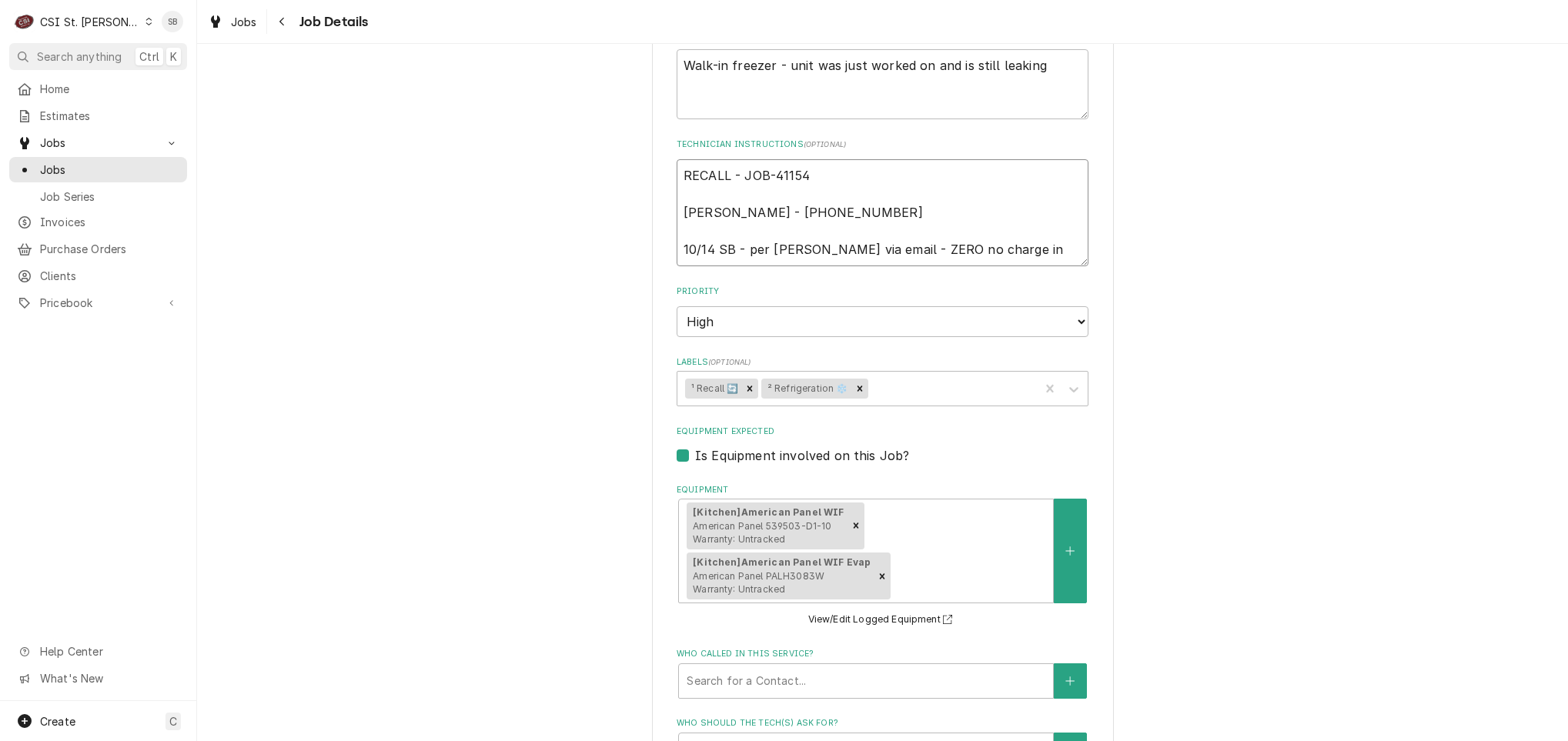
type textarea "x"
type textarea "RECALL - JOB-41154 Connie Schumacher - 636 733-3270 10/14 SB - per Kevin K via …"
type textarea "x"
type textarea "RECALL - JOB-41154 [PERSON_NAME] - [PHONE_NUMBER] 10/14 SB - per [PERSON_NAME] …"
type textarea "x"
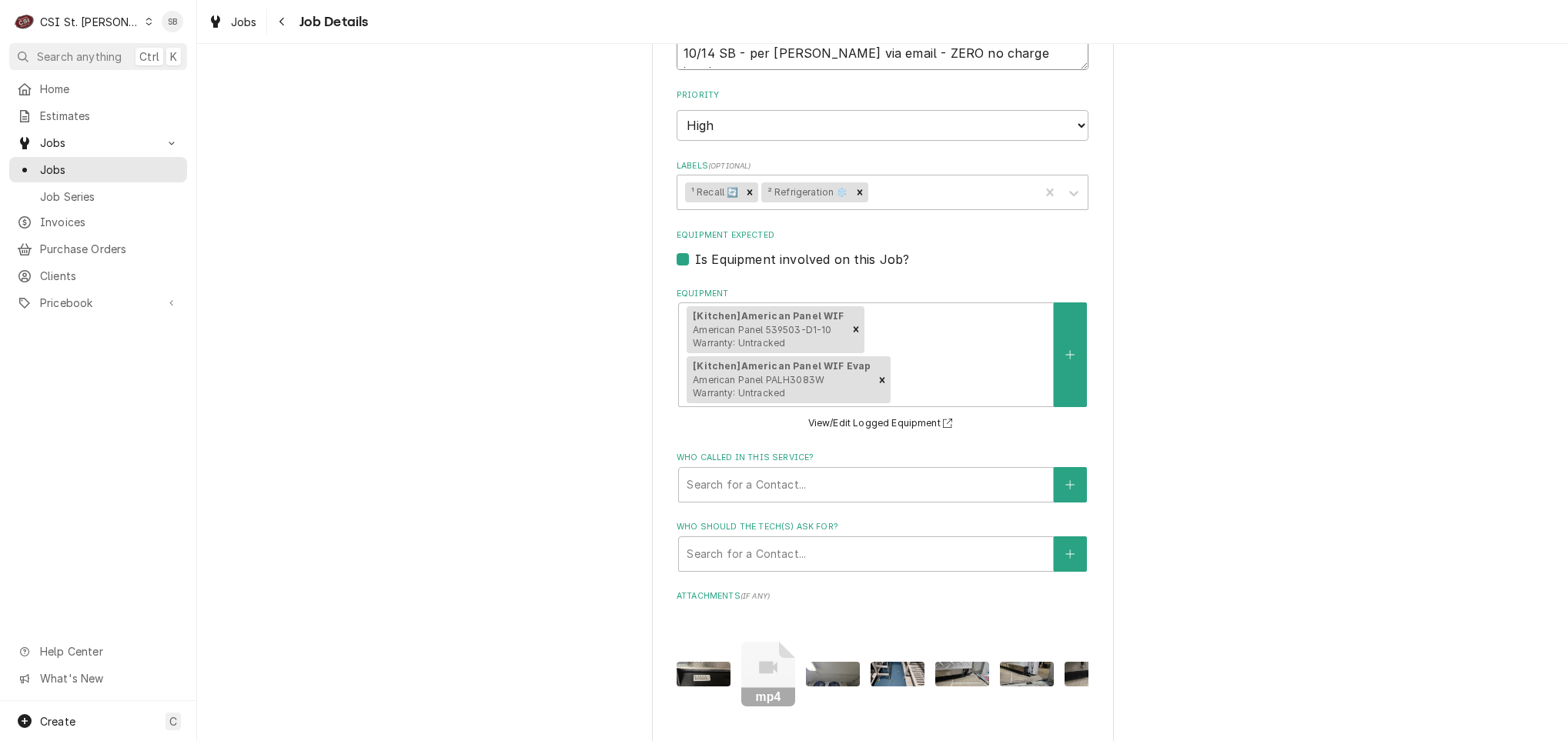
scroll to position [912, 0]
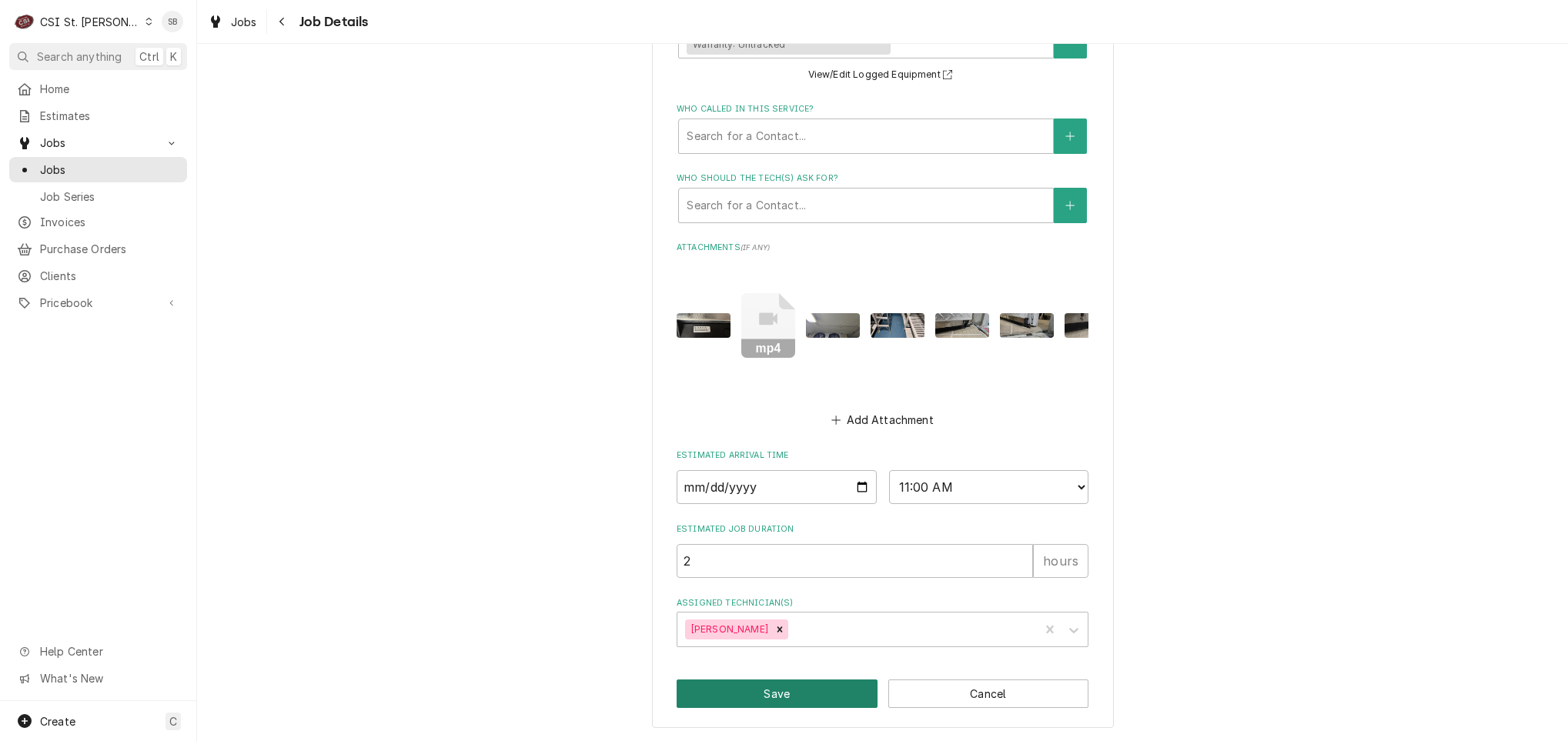
type textarea "RECALL - JOB-41154 [PERSON_NAME] - [PHONE_NUMBER] 10/14 SB - per [PERSON_NAME] …"
click at [815, 680] on button "Save" at bounding box center [777, 694] width 201 height 28
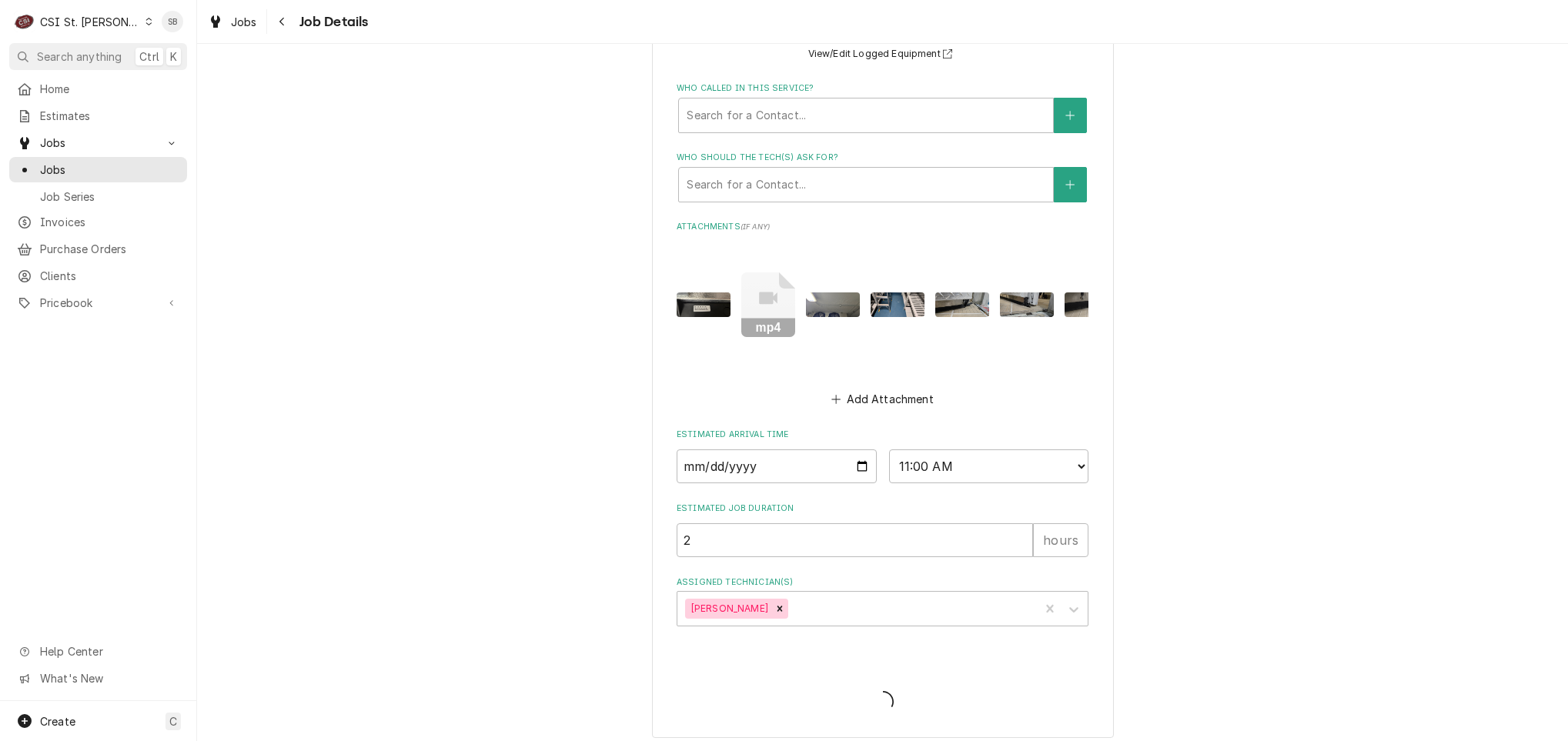
type textarea "x"
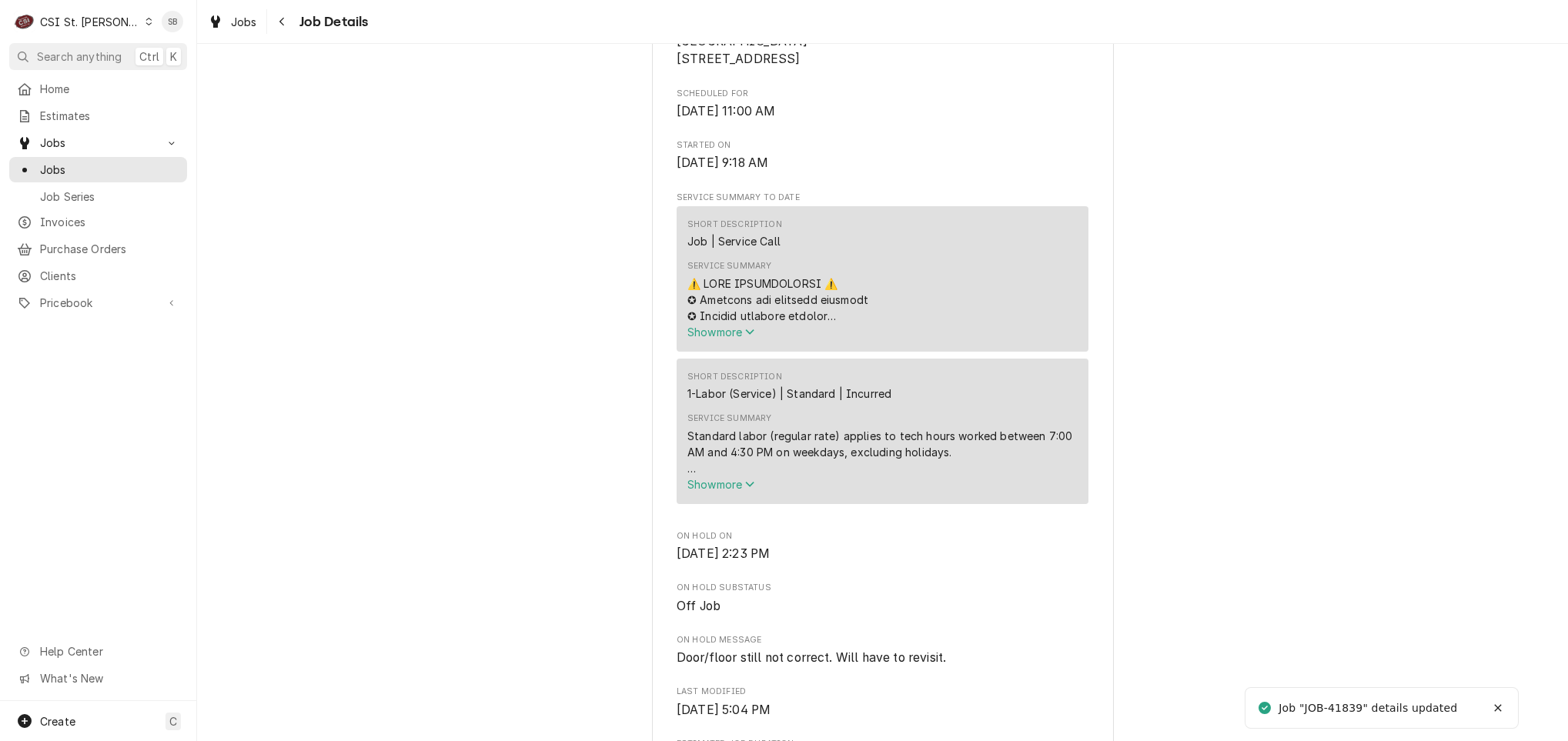
scroll to position [808, 0]
